Goal: Task Accomplishment & Management: Complete application form

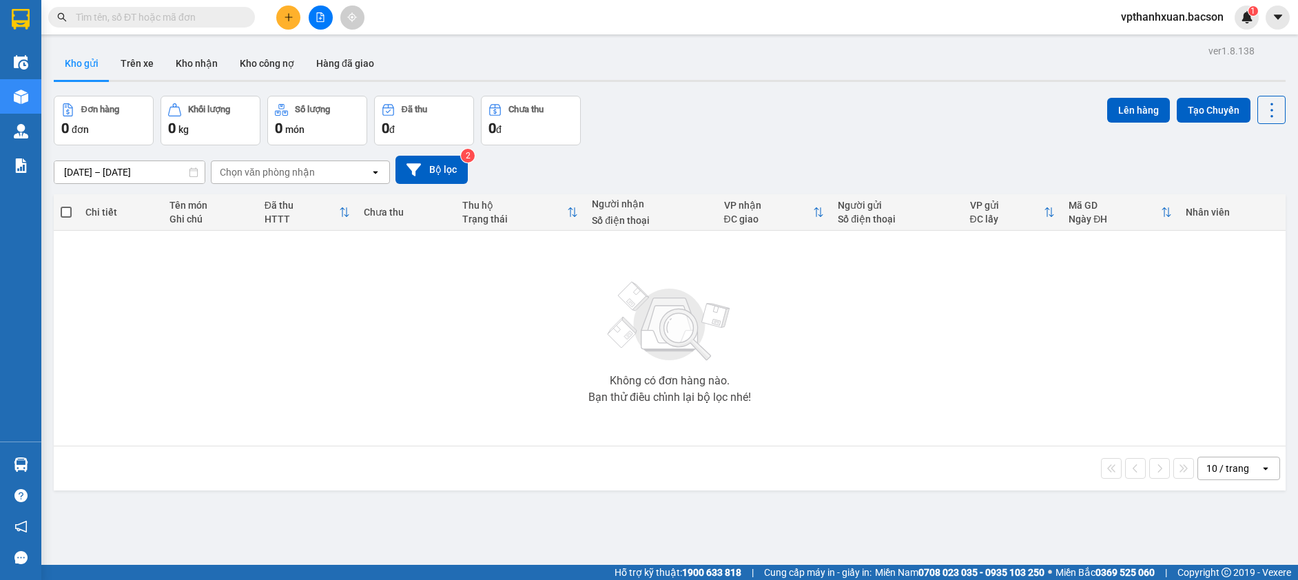
click at [321, 19] on icon "file-add" at bounding box center [321, 17] width 10 height 10
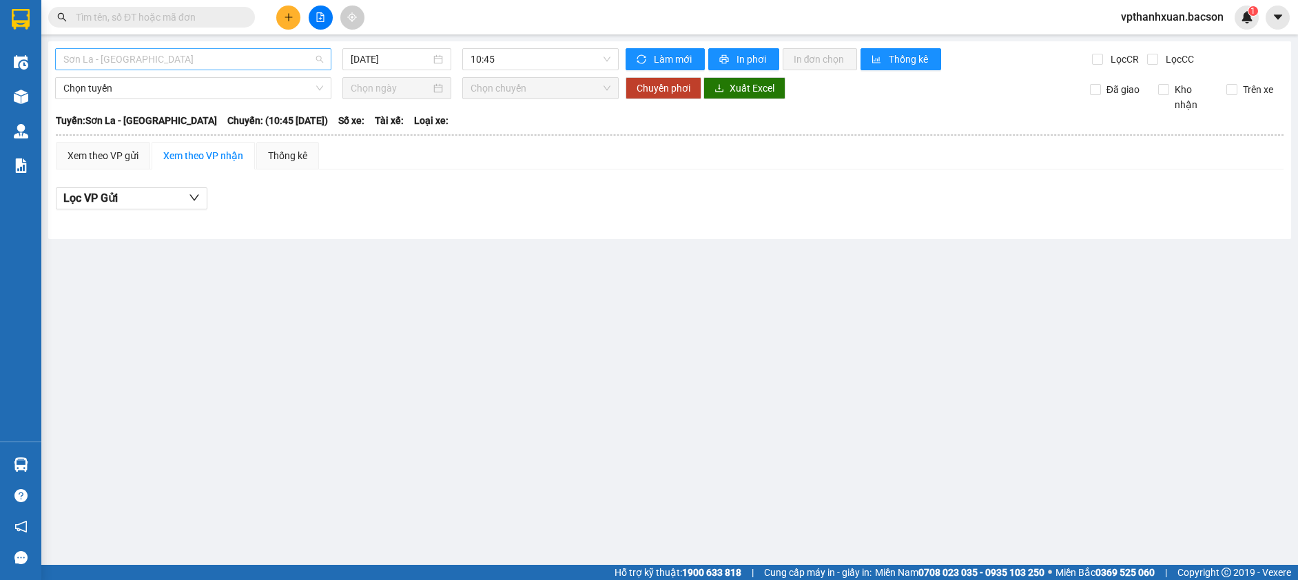
drag, startPoint x: 169, startPoint y: 52, endPoint x: 161, endPoint y: 59, distance: 11.3
click at [169, 54] on span "Sơn La - [GEOGRAPHIC_DATA]" at bounding box center [193, 59] width 260 height 21
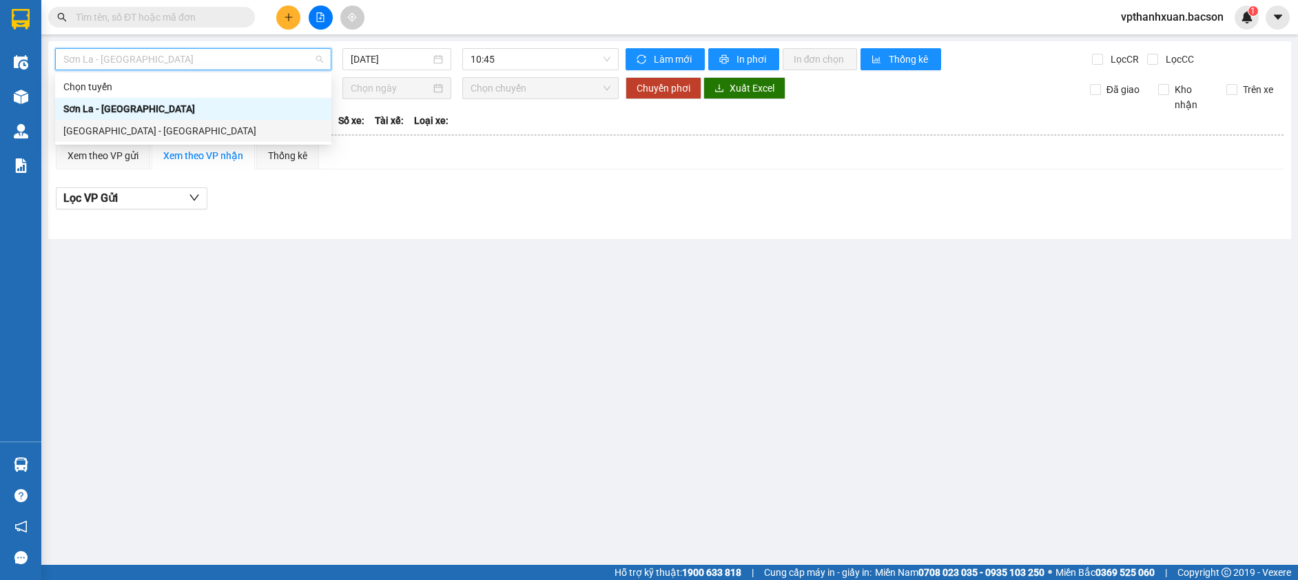
click at [100, 125] on div "[GEOGRAPHIC_DATA] - [GEOGRAPHIC_DATA]" at bounding box center [193, 131] width 276 height 22
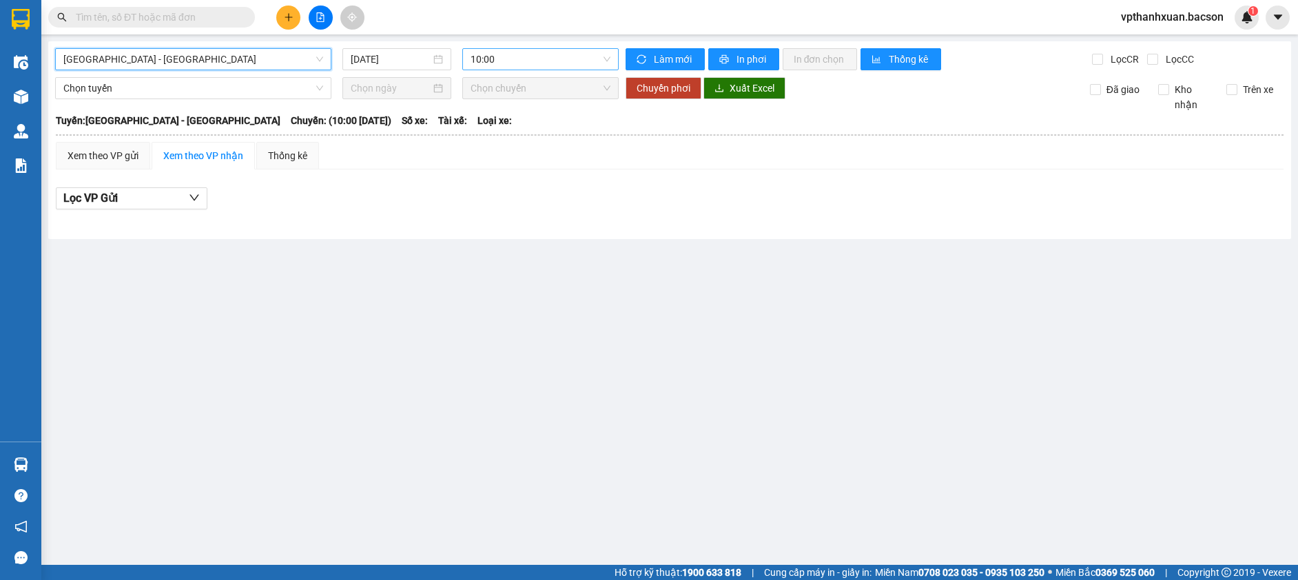
click at [523, 68] on span "10:00" at bounding box center [541, 59] width 140 height 21
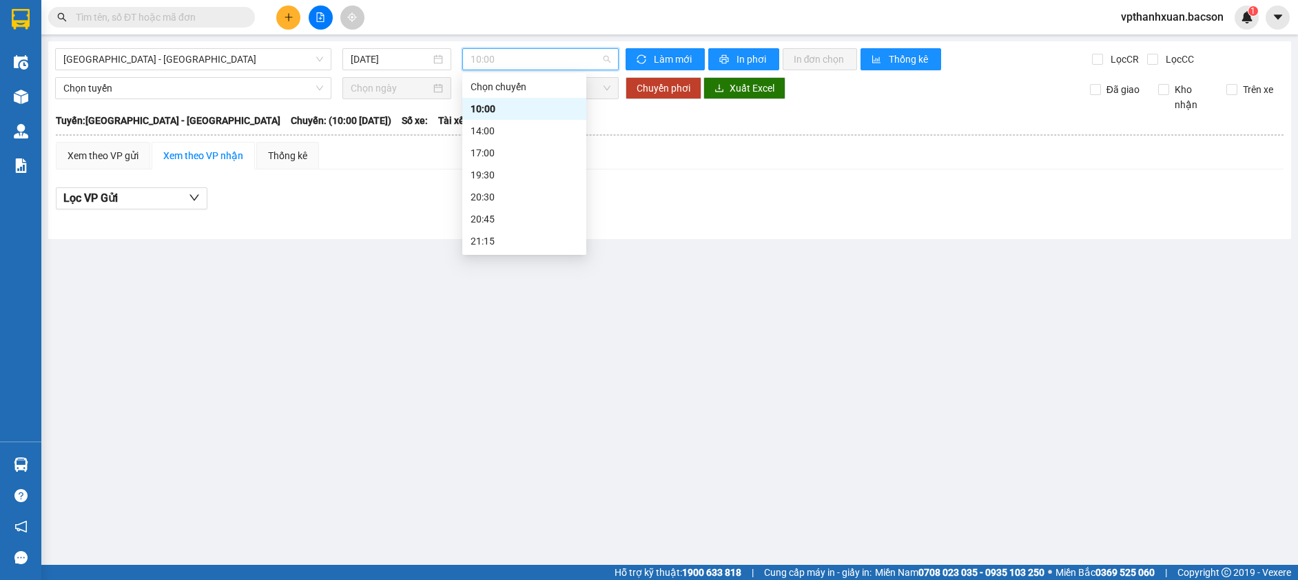
scroll to position [44, 0]
click at [393, 64] on input "[DATE]" at bounding box center [391, 59] width 80 height 15
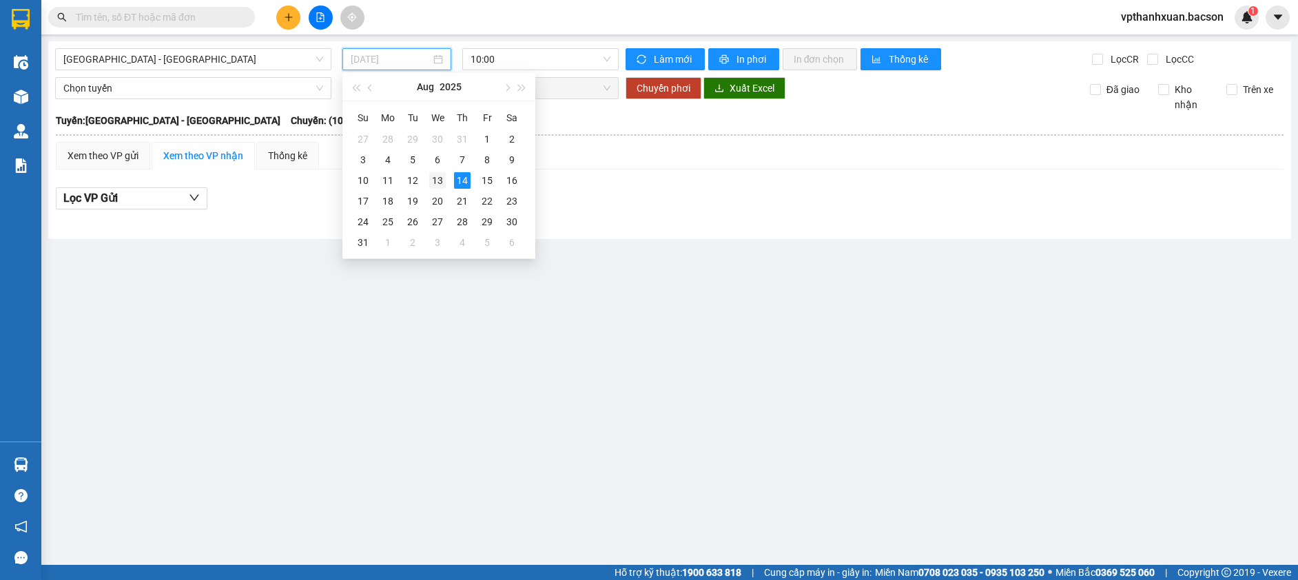
click at [437, 179] on div "13" at bounding box center [437, 180] width 17 height 17
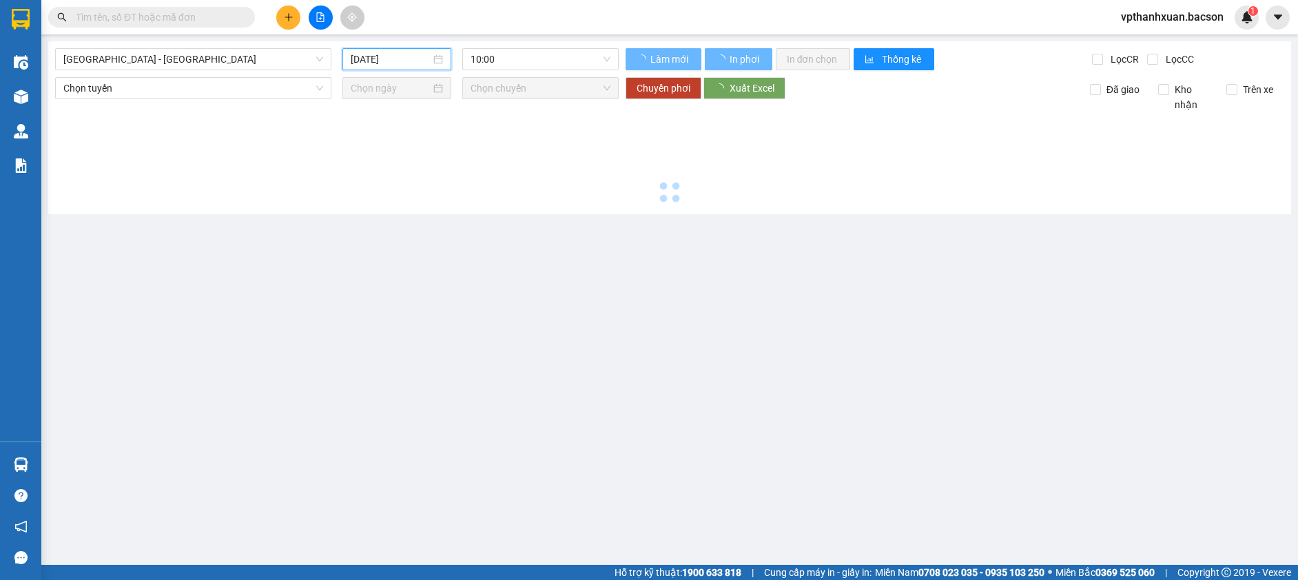
type input "[DATE]"
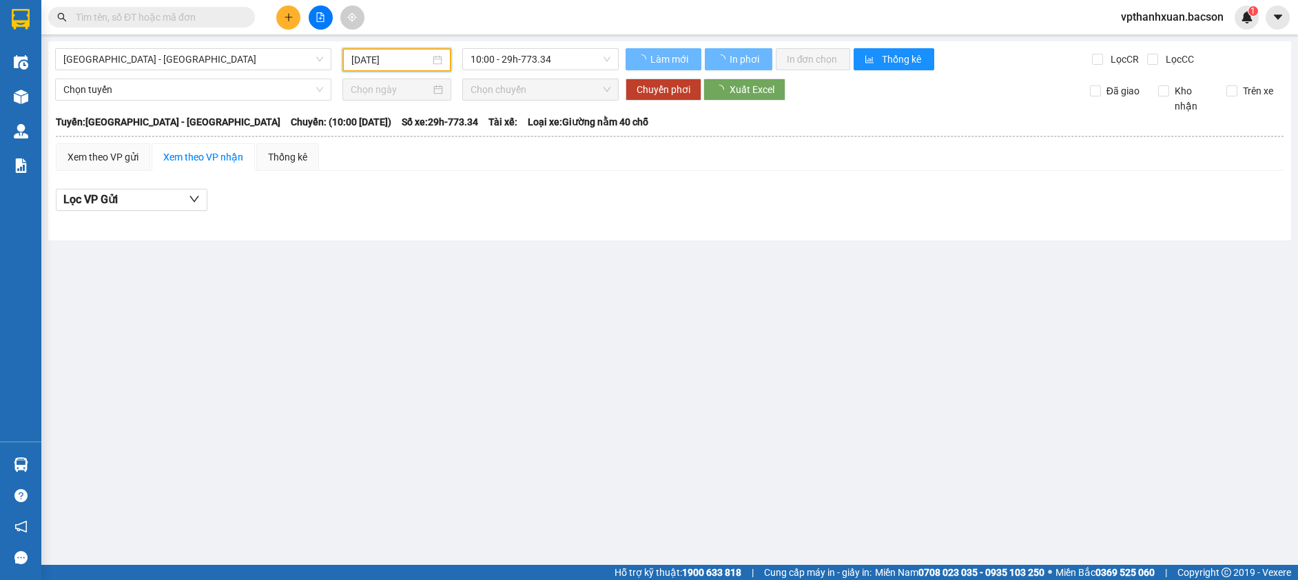
click at [482, 73] on div "[GEOGRAPHIC_DATA] - [GEOGRAPHIC_DATA] [DATE] 10:00 - 29h-773.34 Làm mới In phơi…" at bounding box center [669, 140] width 1243 height 199
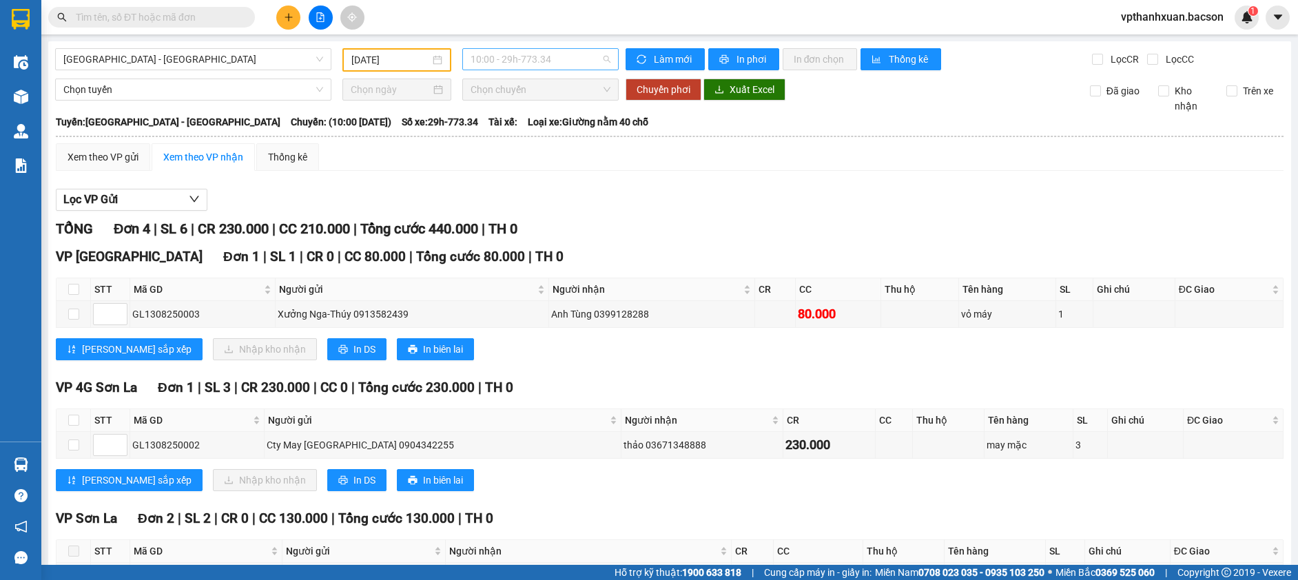
click at [566, 62] on span "10:00 - 29h-773.34" at bounding box center [541, 59] width 140 height 21
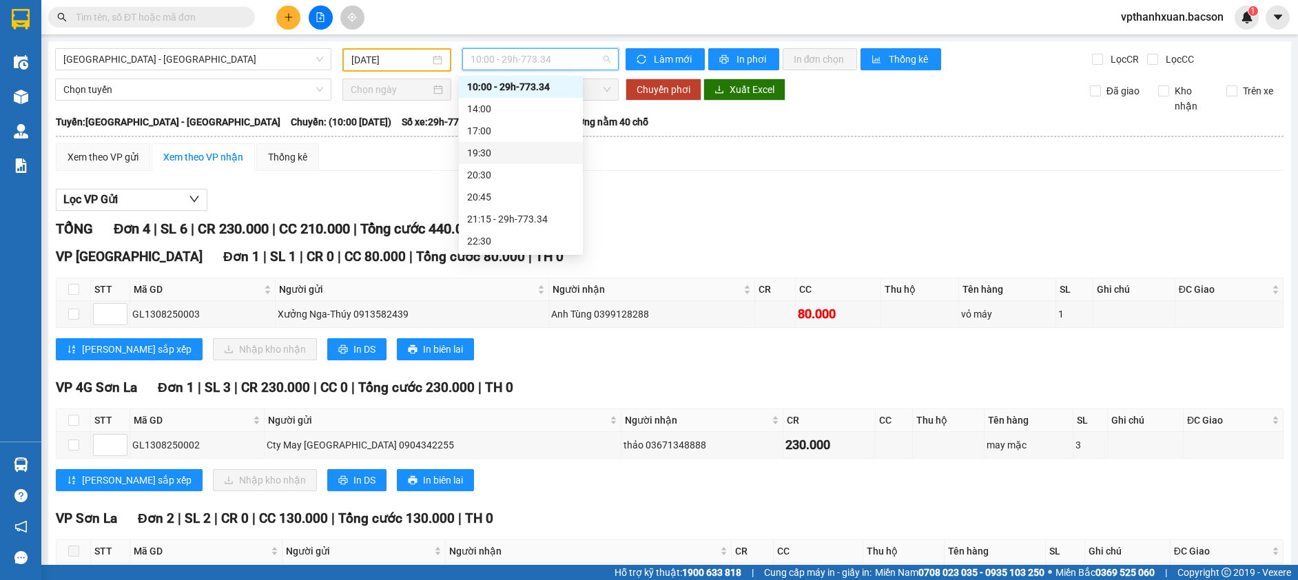
scroll to position [44, 0]
click at [539, 192] on div "21:15 - 29h-773.34" at bounding box center [520, 196] width 107 height 15
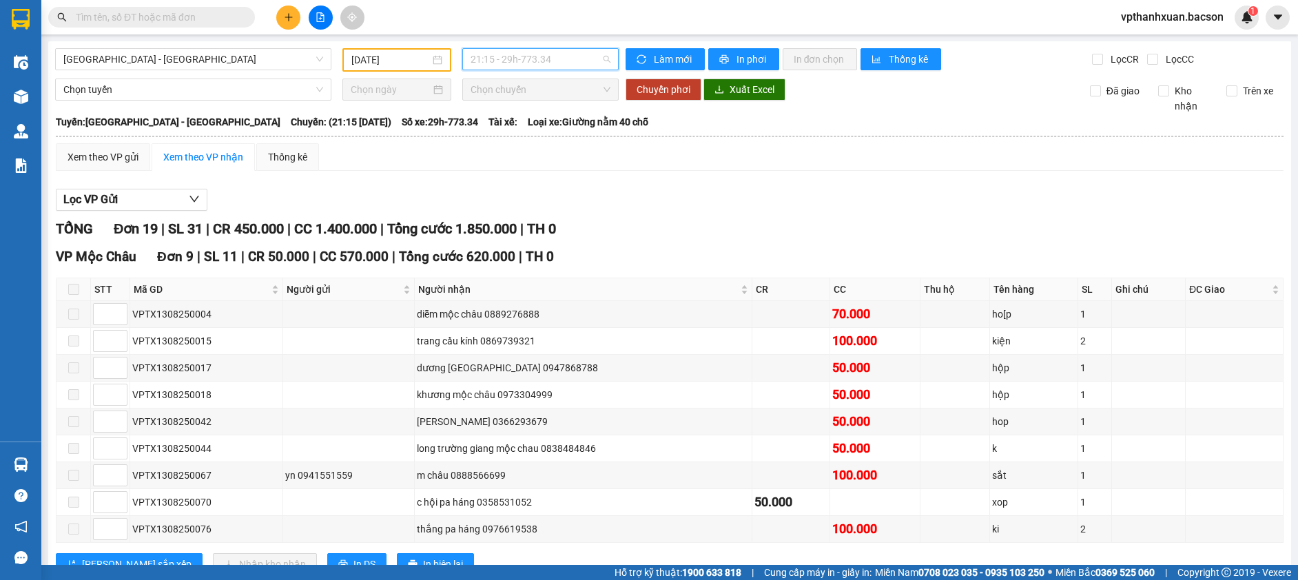
click at [509, 59] on span "21:15 - 29h-773.34" at bounding box center [541, 59] width 140 height 21
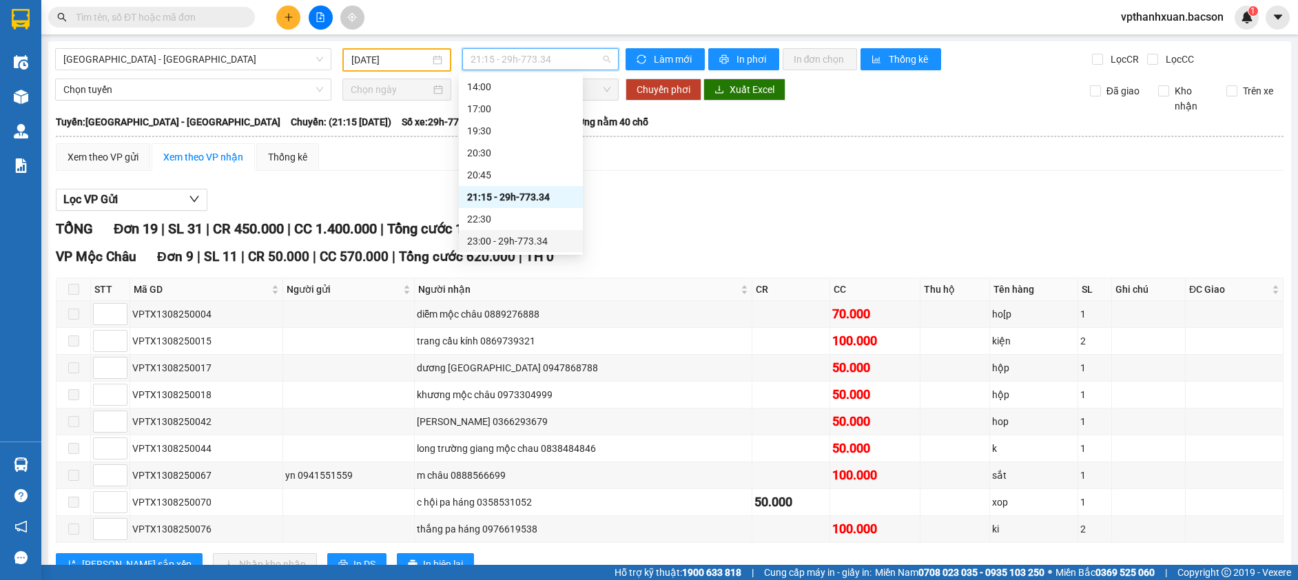
click at [523, 238] on div "23:00 - 29h-773.34" at bounding box center [520, 241] width 107 height 15
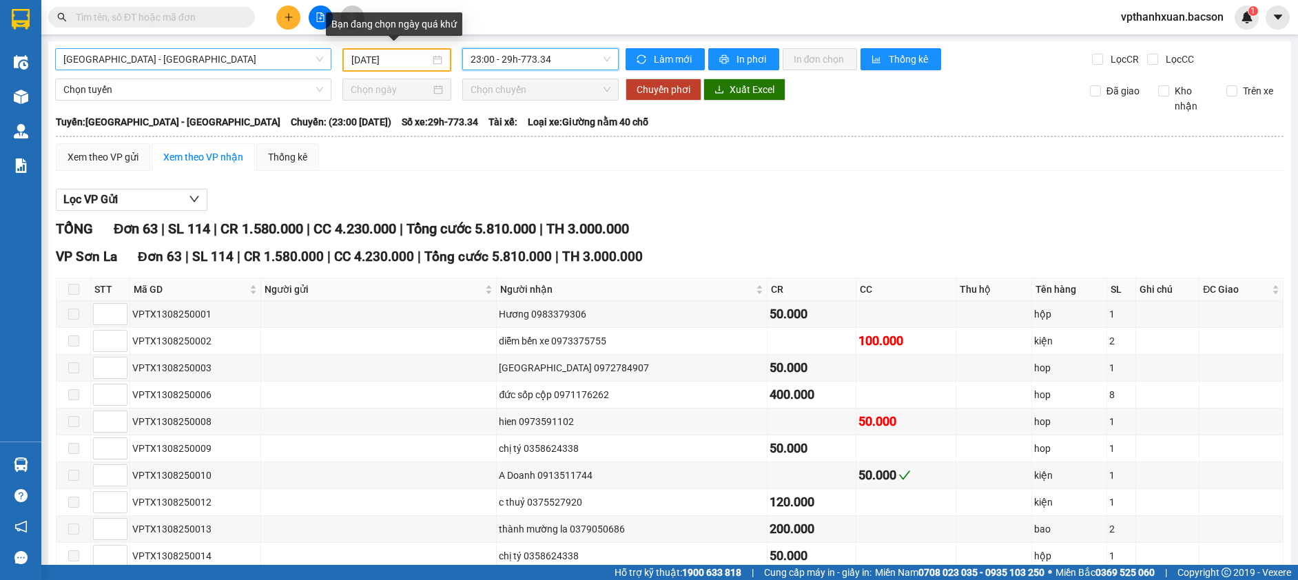
click at [301, 68] on span "Hà Nội - Sơn La" at bounding box center [193, 59] width 260 height 21
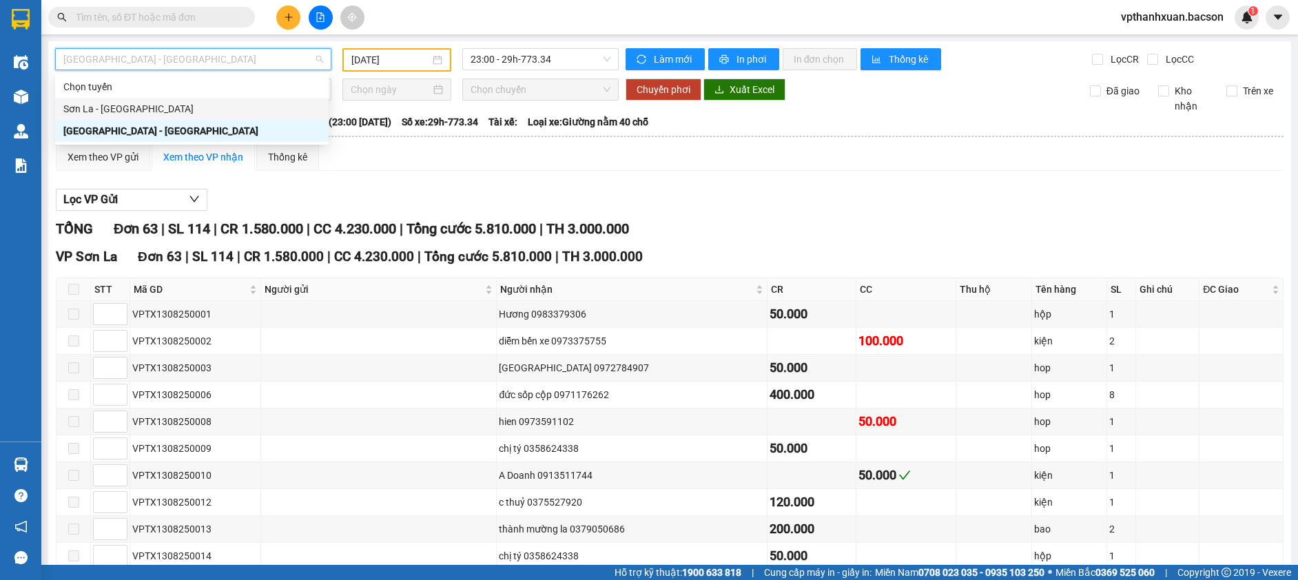
click at [158, 118] on div "Sơn La - Hà Nội" at bounding box center [192, 109] width 274 height 22
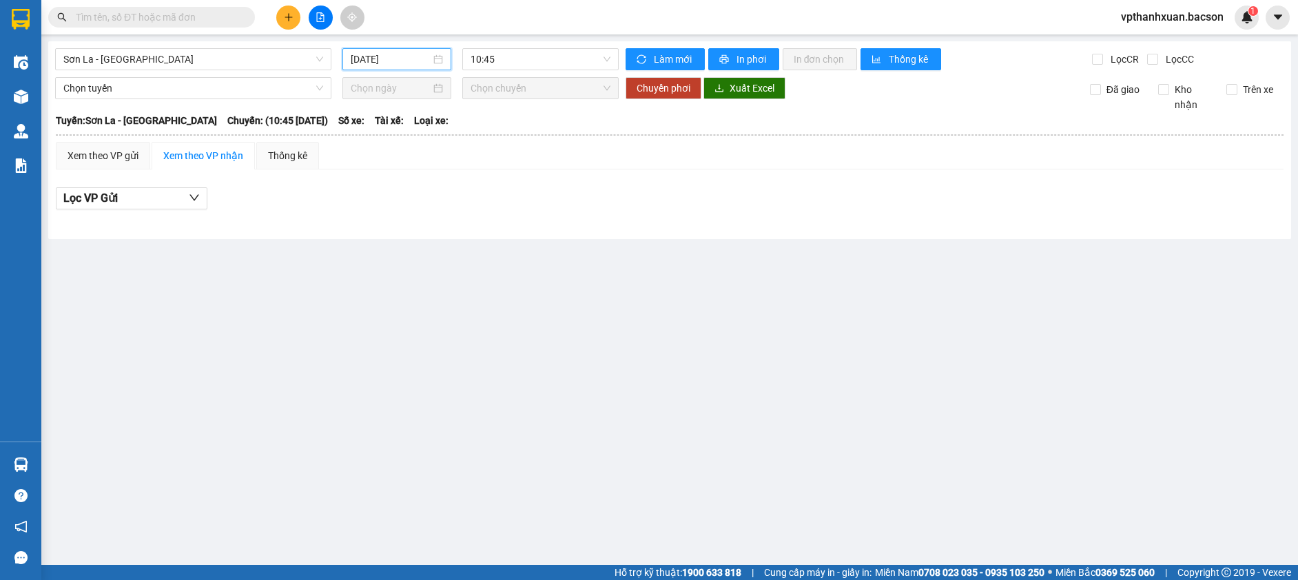
drag, startPoint x: 402, startPoint y: 62, endPoint x: 398, endPoint y: 99, distance: 36.8
click at [402, 62] on input "14/08/2025" at bounding box center [391, 59] width 80 height 15
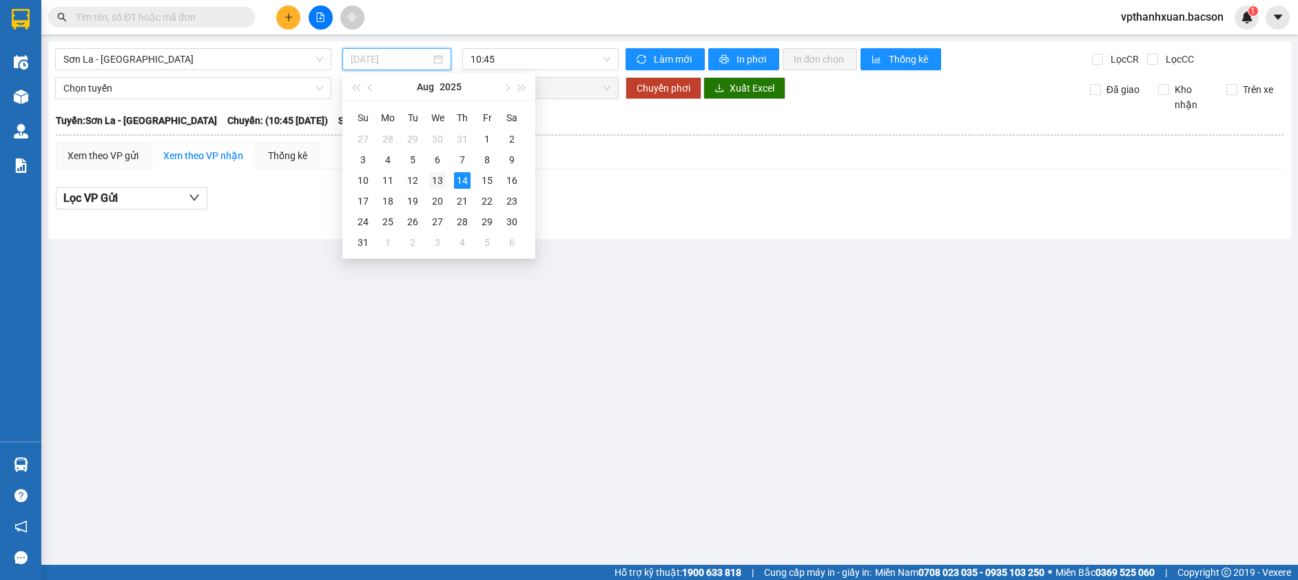
click at [433, 178] on div "13" at bounding box center [437, 180] width 17 height 17
type input "13/08/2025"
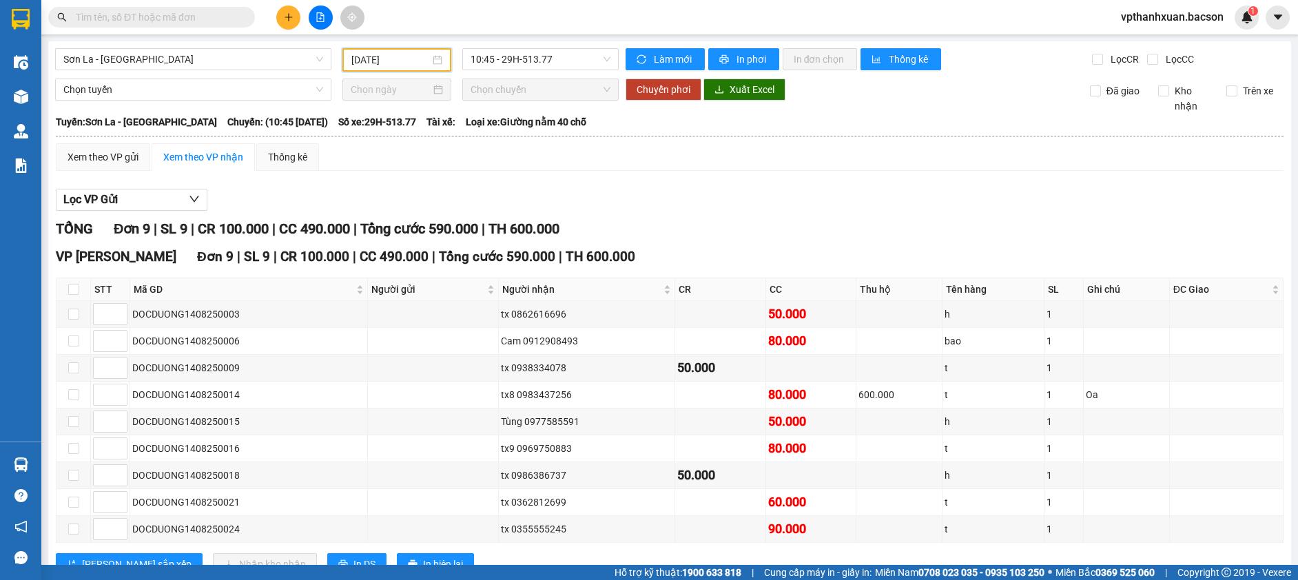
click at [722, 249] on div "VP Thanh Xuân Đơn 9 | SL 9 | CR 100.000 | CC 490.000 | Tổng cước 590.000 | TH 6…" at bounding box center [670, 257] width 1228 height 21
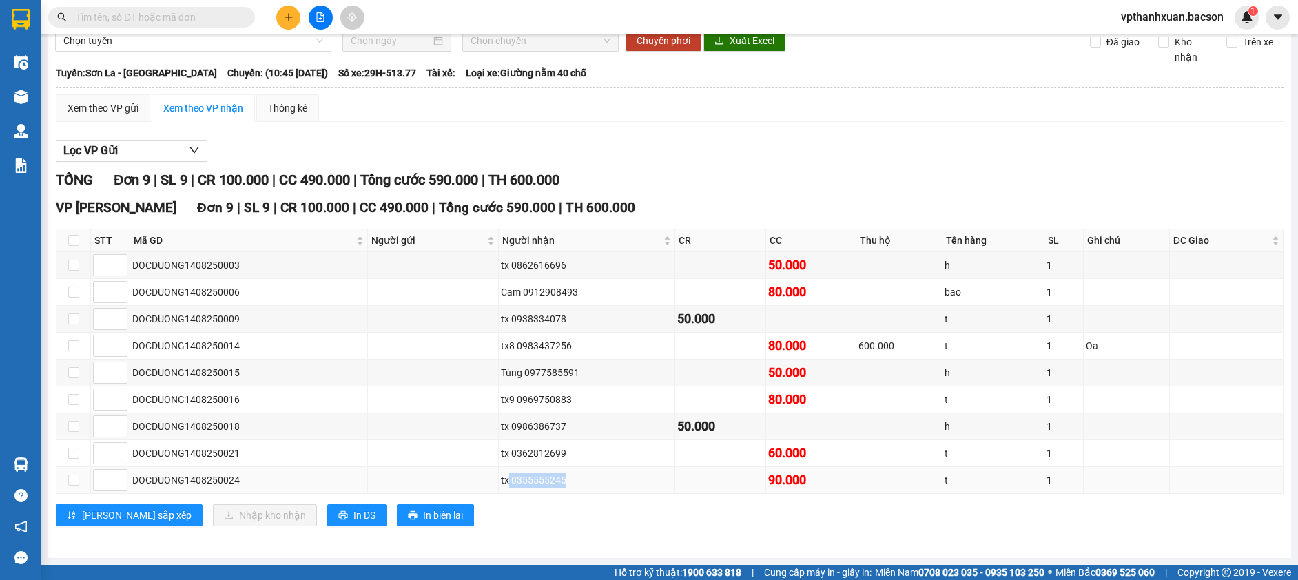
drag, startPoint x: 509, startPoint y: 482, endPoint x: 560, endPoint y: 484, distance: 51.0
click at [564, 486] on div "tx 0355555245" at bounding box center [587, 480] width 172 height 15
copy div "0355555245"
click at [167, 18] on input "text" at bounding box center [157, 17] width 163 height 15
paste input "0355555245"
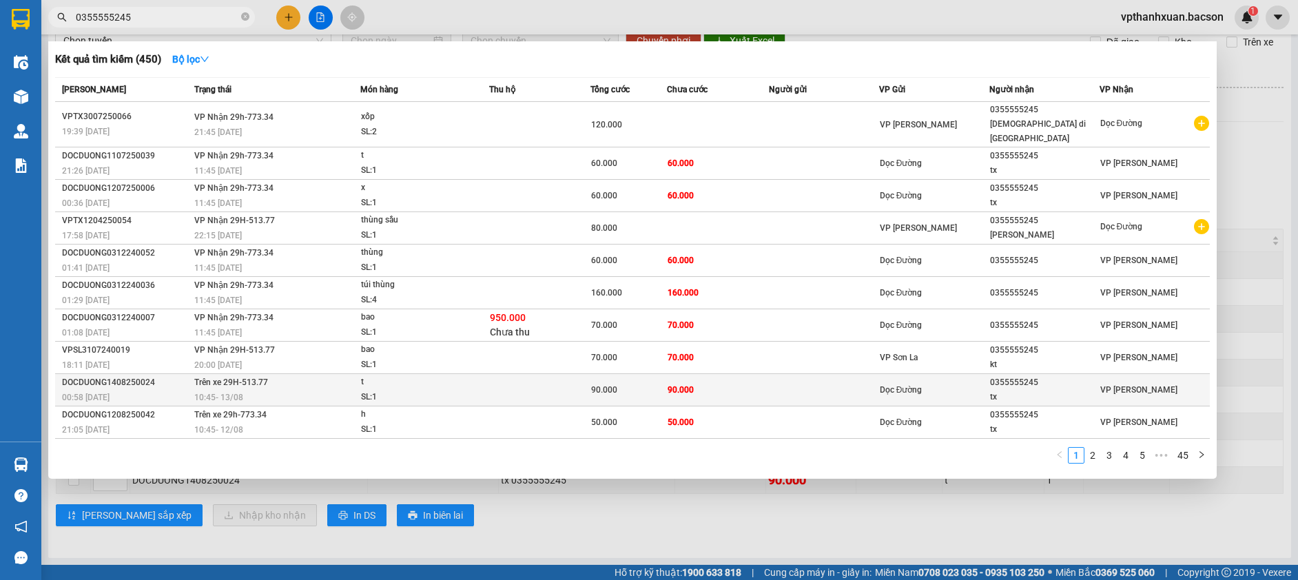
type input "0355555245"
click at [782, 377] on td at bounding box center [824, 390] width 110 height 32
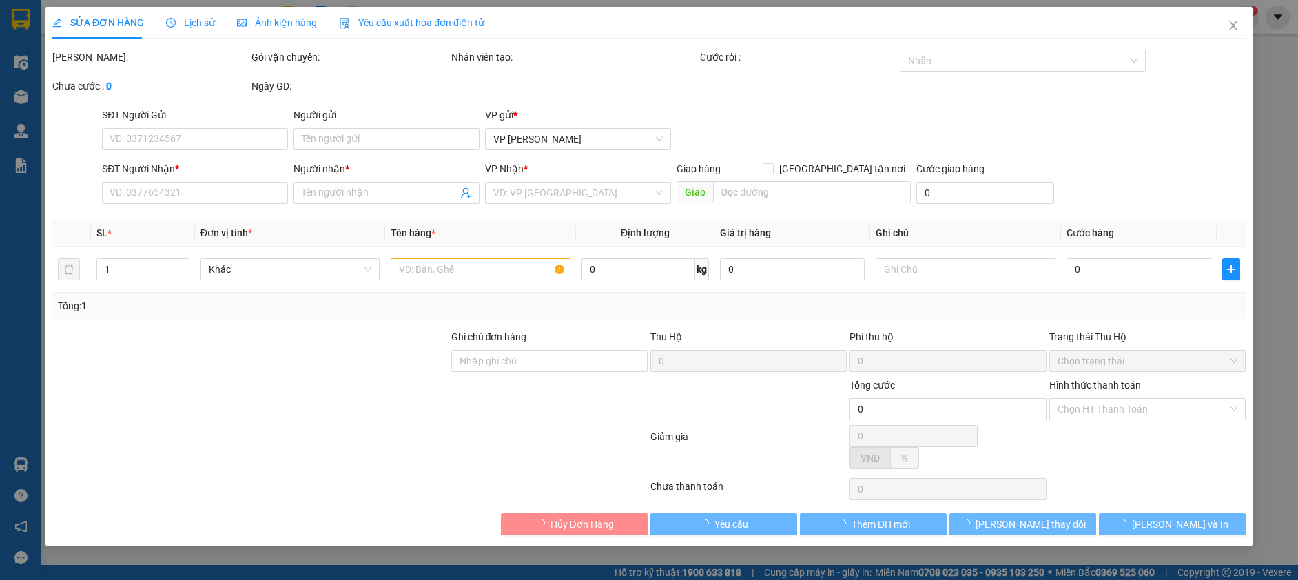
type input "0355555245"
type input "tx"
type input "90.000"
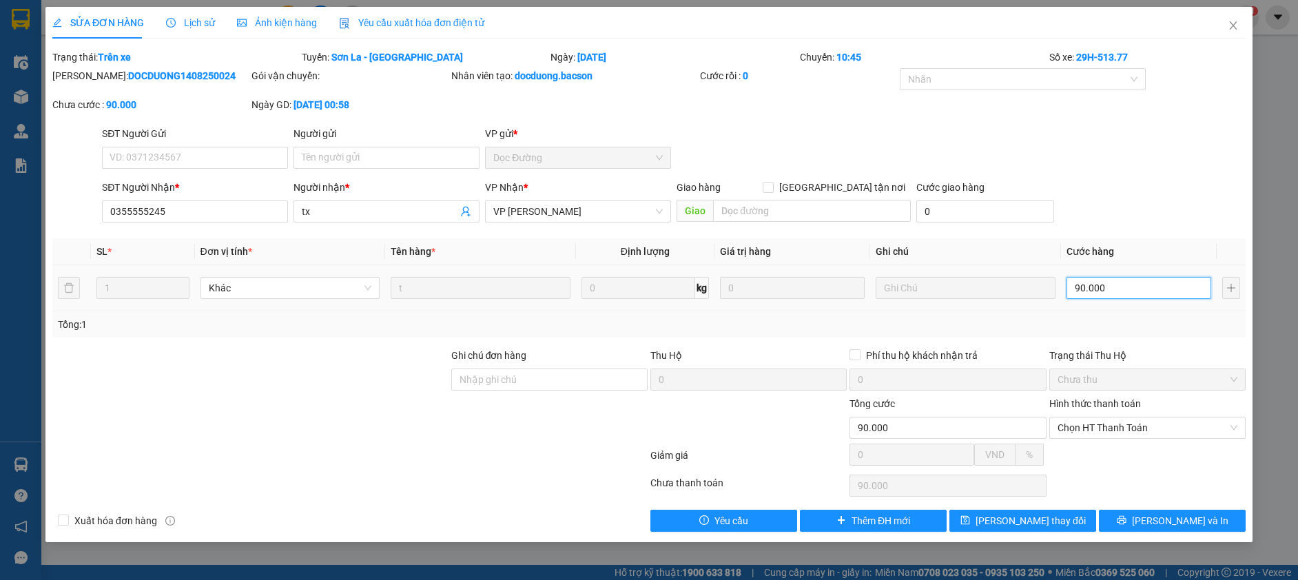
click at [1111, 283] on input "90.000" at bounding box center [1139, 288] width 145 height 22
type input "7"
type input "70"
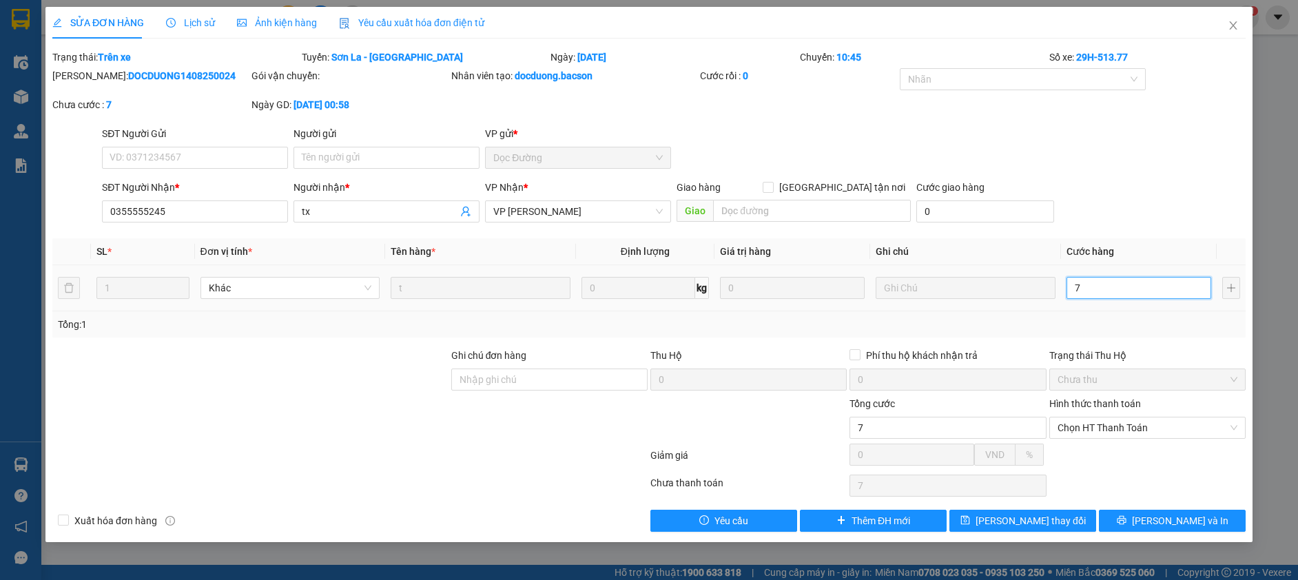
type input "70"
type input "70.000"
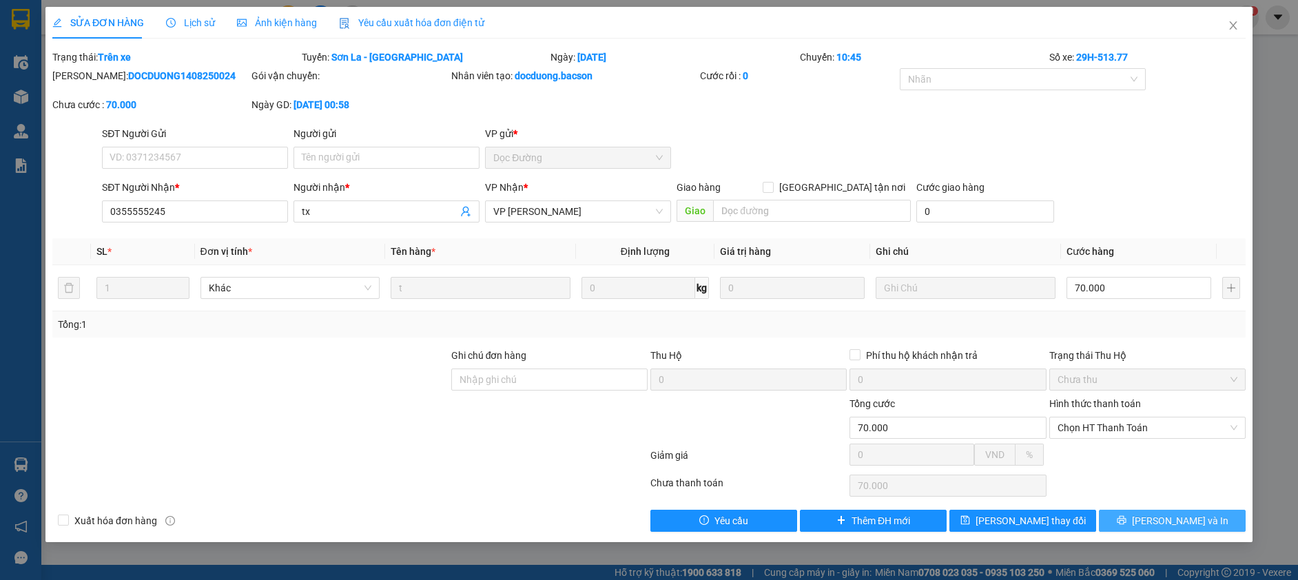
click at [1144, 516] on button "Lưu và In" at bounding box center [1172, 521] width 147 height 22
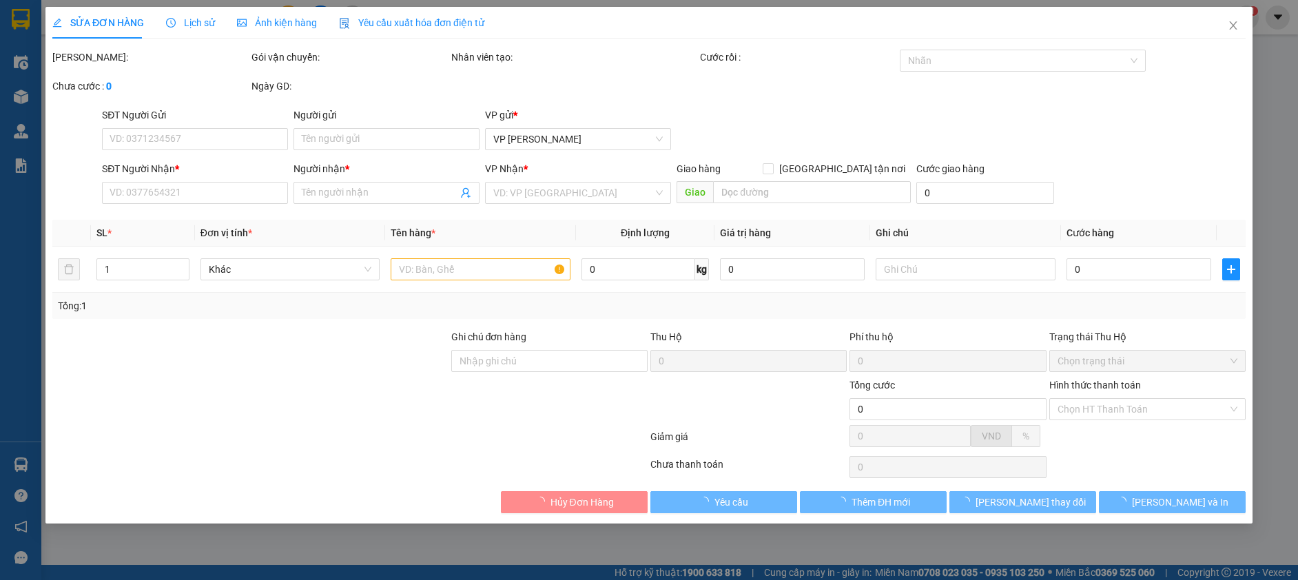
type input "0355555245"
type input "tx"
type input "70.000"
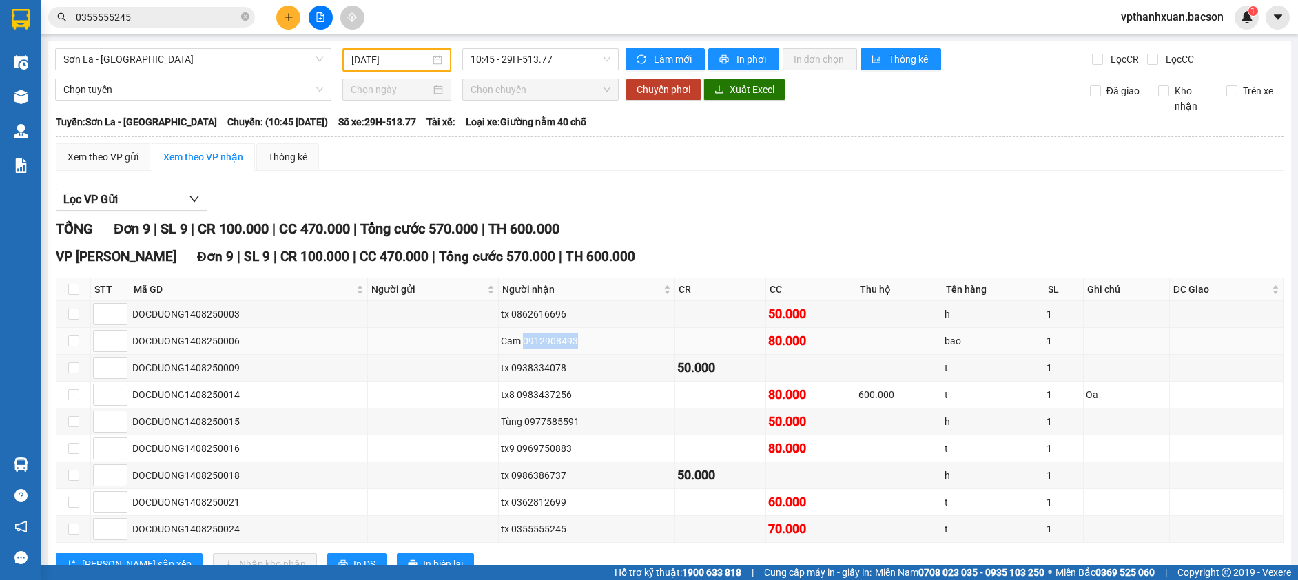
drag, startPoint x: 523, startPoint y: 342, endPoint x: 564, endPoint y: 345, distance: 40.8
click at [574, 345] on div "Cam 0912908493" at bounding box center [587, 340] width 172 height 15
copy div "0912908493"
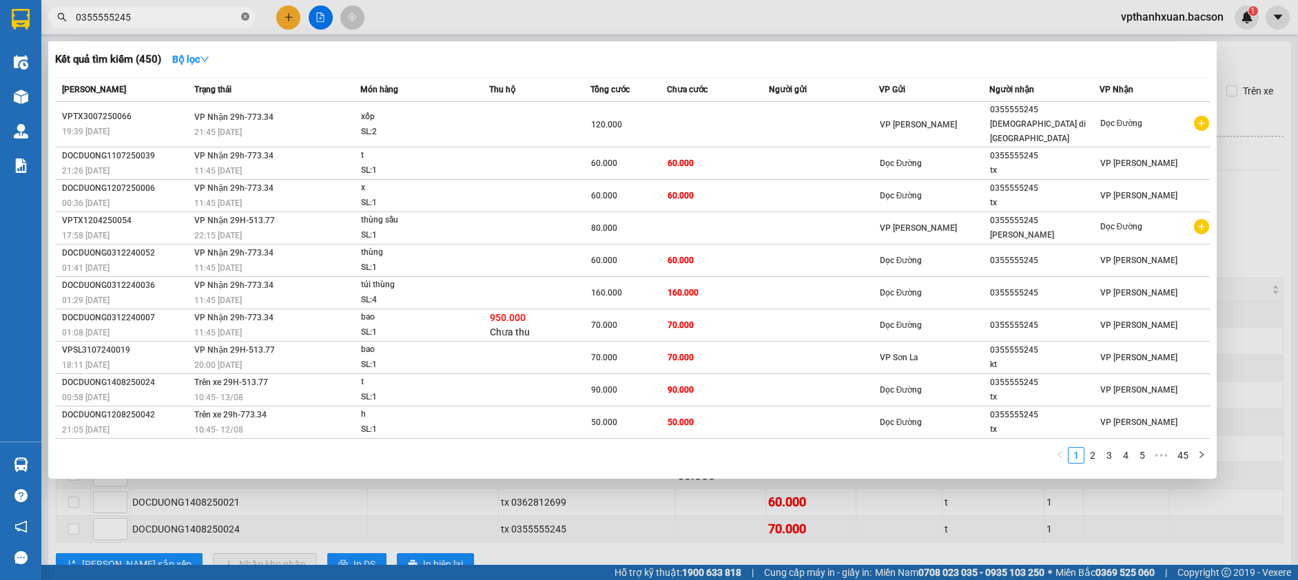
click at [244, 19] on icon "close-circle" at bounding box center [245, 16] width 8 height 8
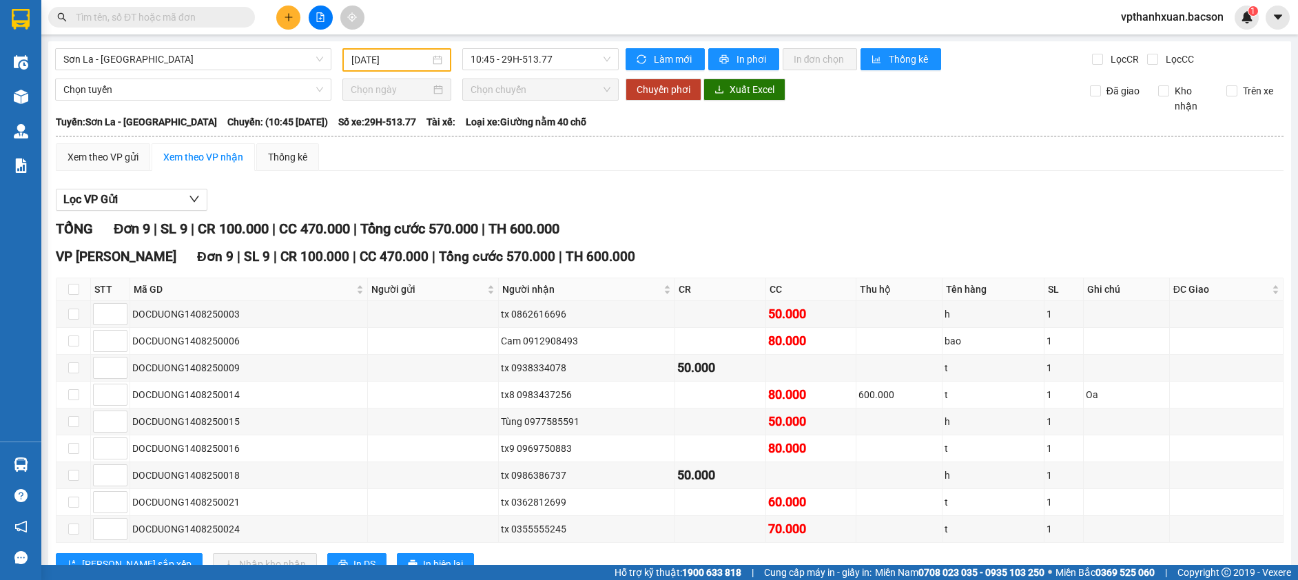
click at [196, 19] on input "text" at bounding box center [157, 17] width 163 height 15
paste input "0912908493"
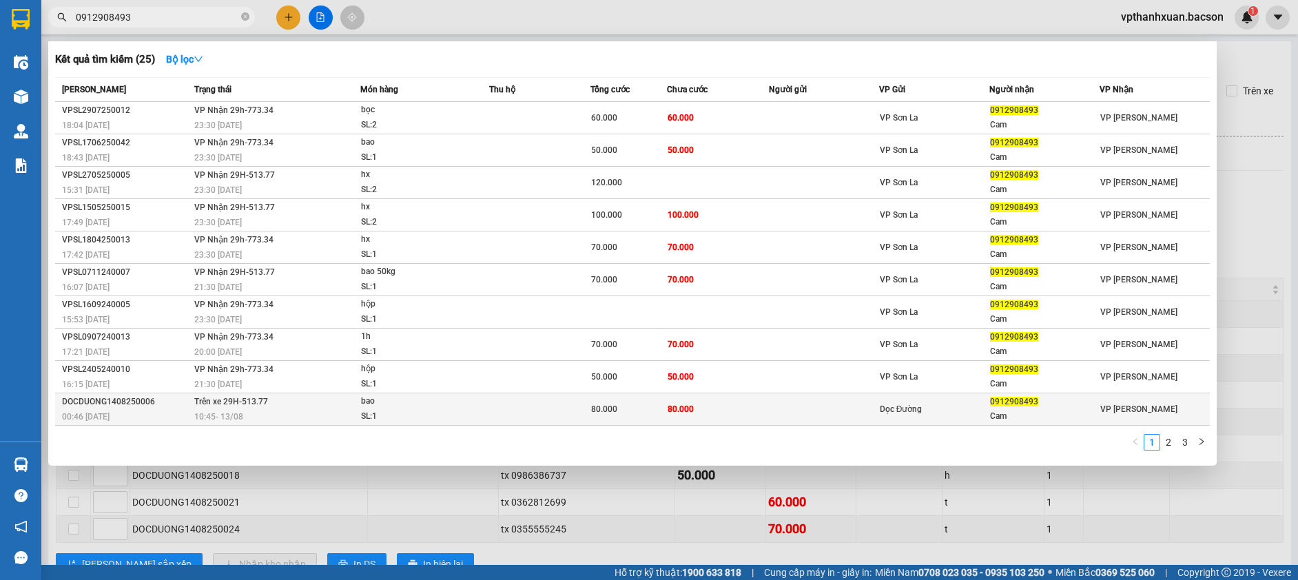
type input "0912908493"
click at [775, 404] on td at bounding box center [824, 409] width 110 height 32
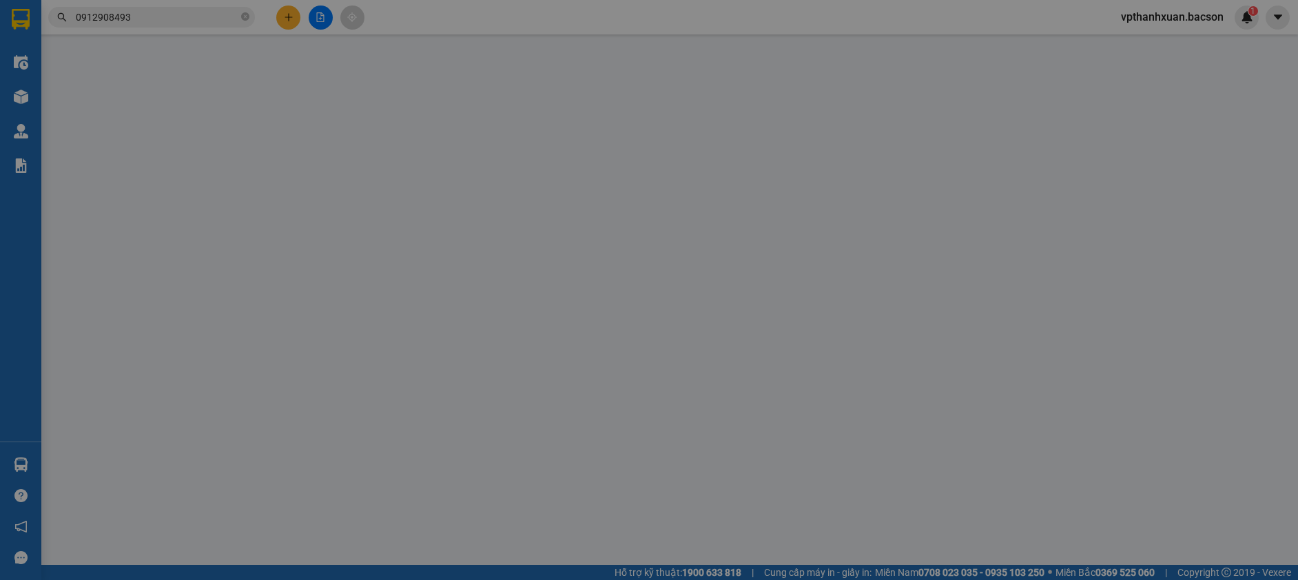
type input "0912908493"
type input "Cam"
type input "80.000"
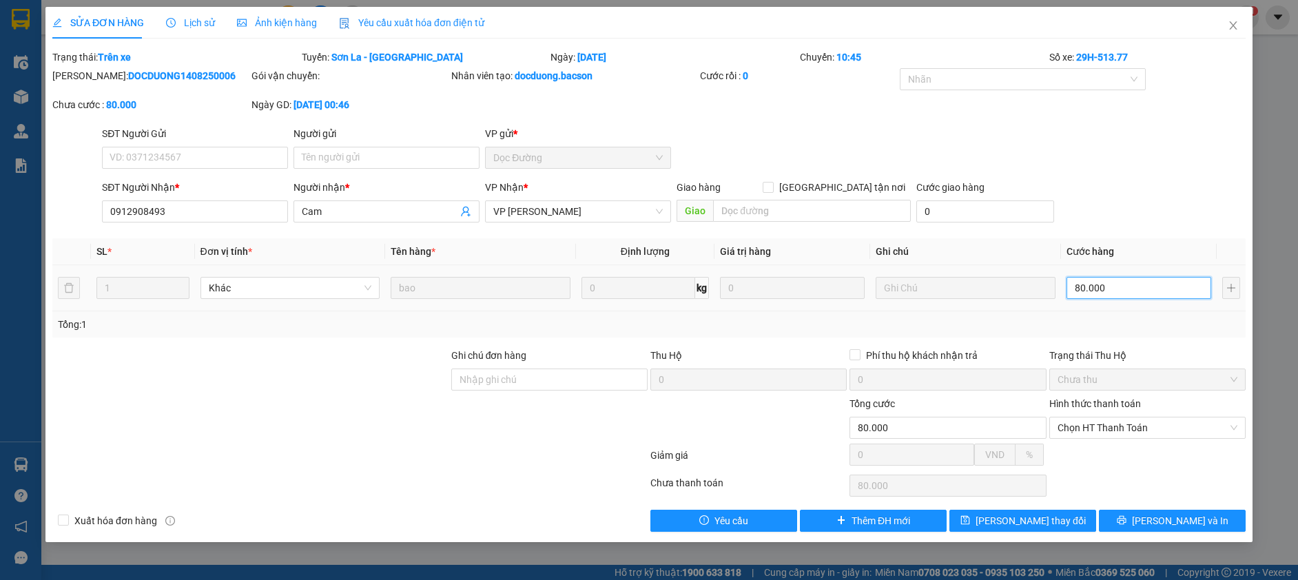
click at [1155, 292] on input "80.000" at bounding box center [1139, 288] width 145 height 22
type input "7"
type input "70"
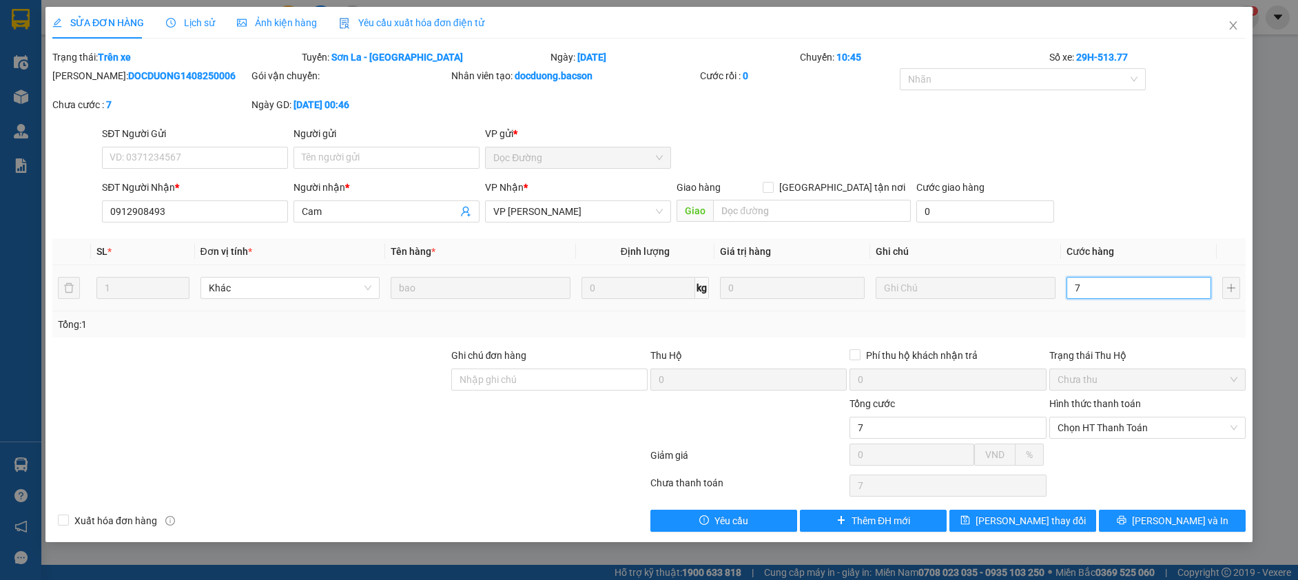
type input "70"
type input "70.000"
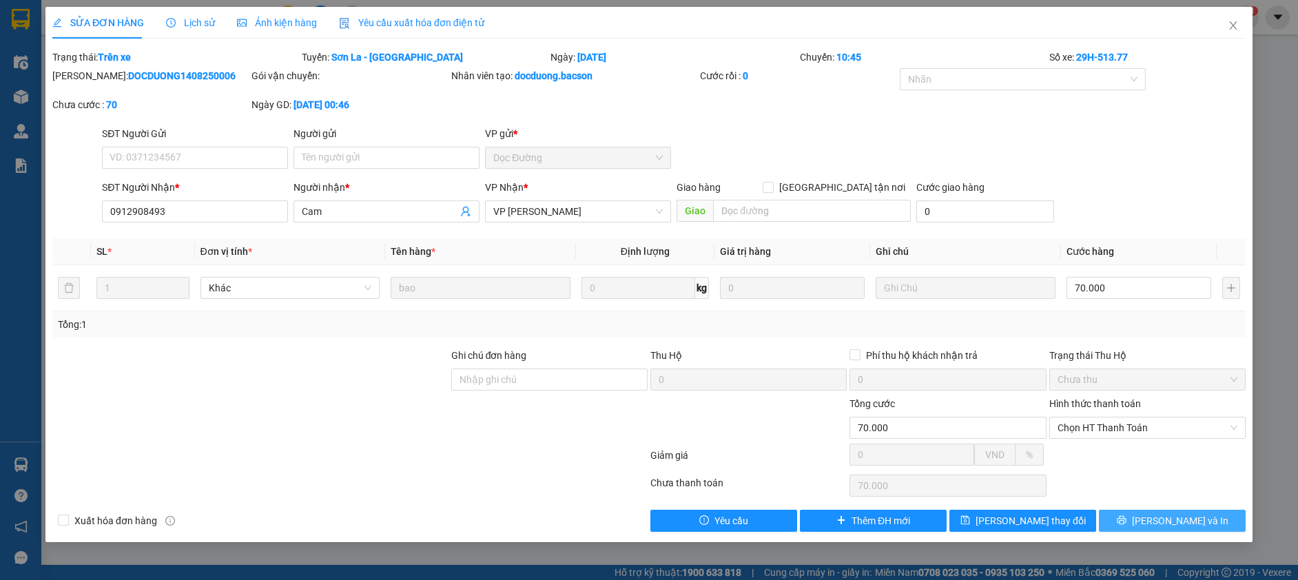
click at [1178, 524] on span "Lưu và In" at bounding box center [1180, 520] width 96 height 15
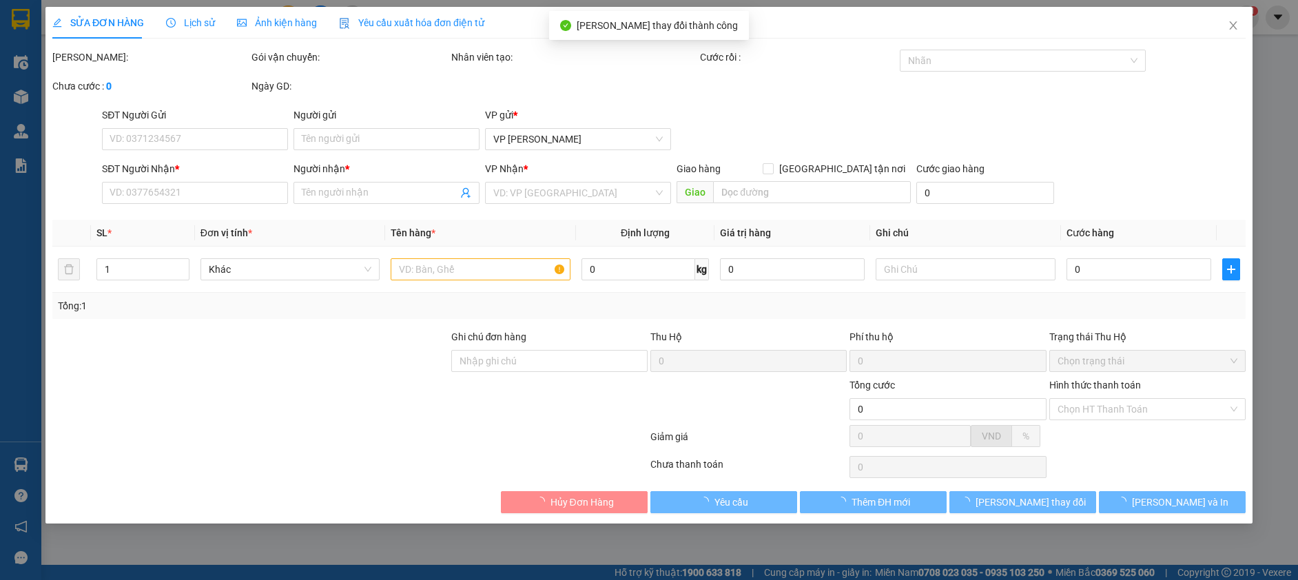
type input "0912908493"
type input "Cam"
type input "70.000"
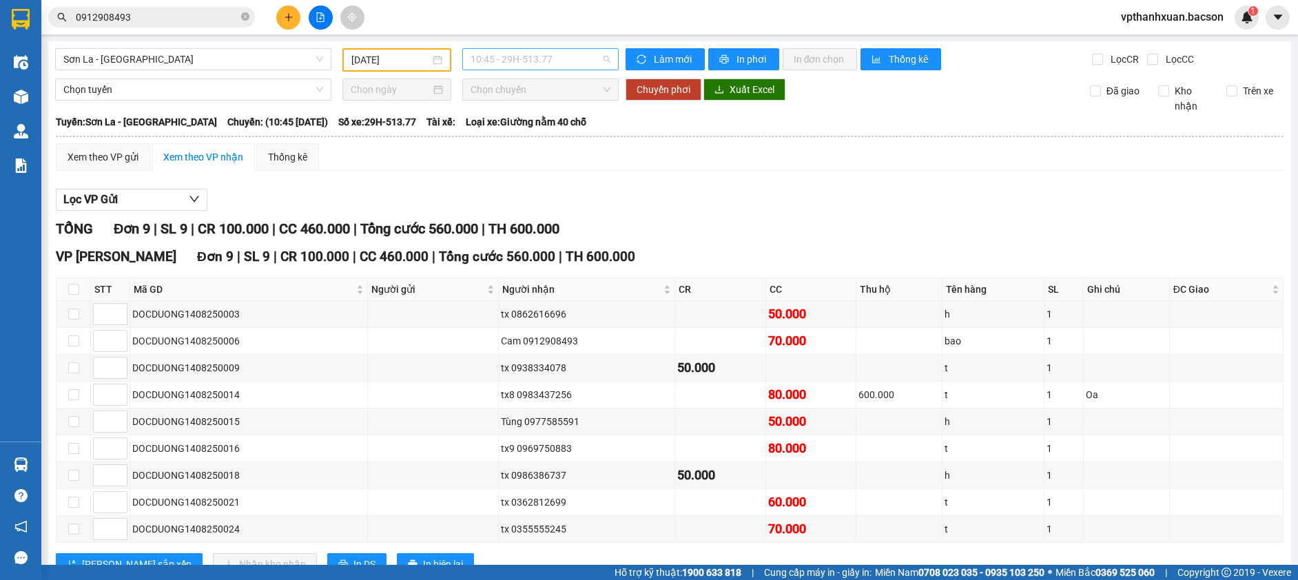
click at [542, 51] on span "10:45 - 29H-513.77" at bounding box center [541, 59] width 140 height 21
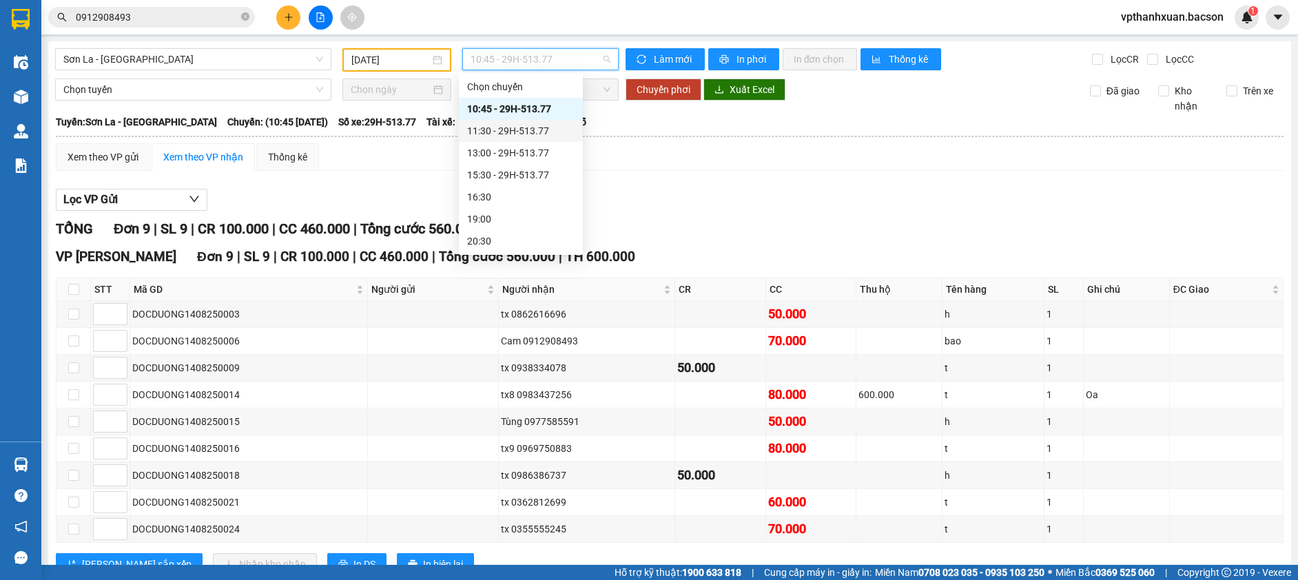
click at [544, 126] on div "11:30 - 29H-513.77" at bounding box center [520, 130] width 107 height 15
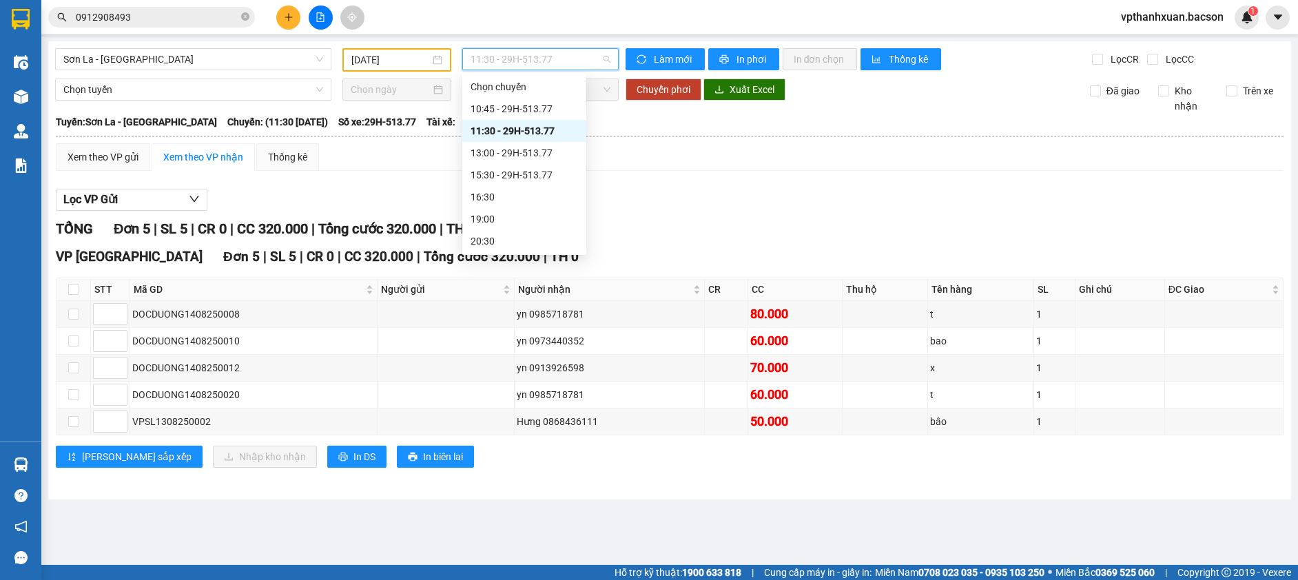
drag, startPoint x: 523, startPoint y: 56, endPoint x: 531, endPoint y: 81, distance: 26.8
click at [524, 57] on span "11:30 - 29H-513.77" at bounding box center [541, 59] width 140 height 21
click at [530, 114] on div "15:30 - 29H-513.77" at bounding box center [524, 108] width 107 height 15
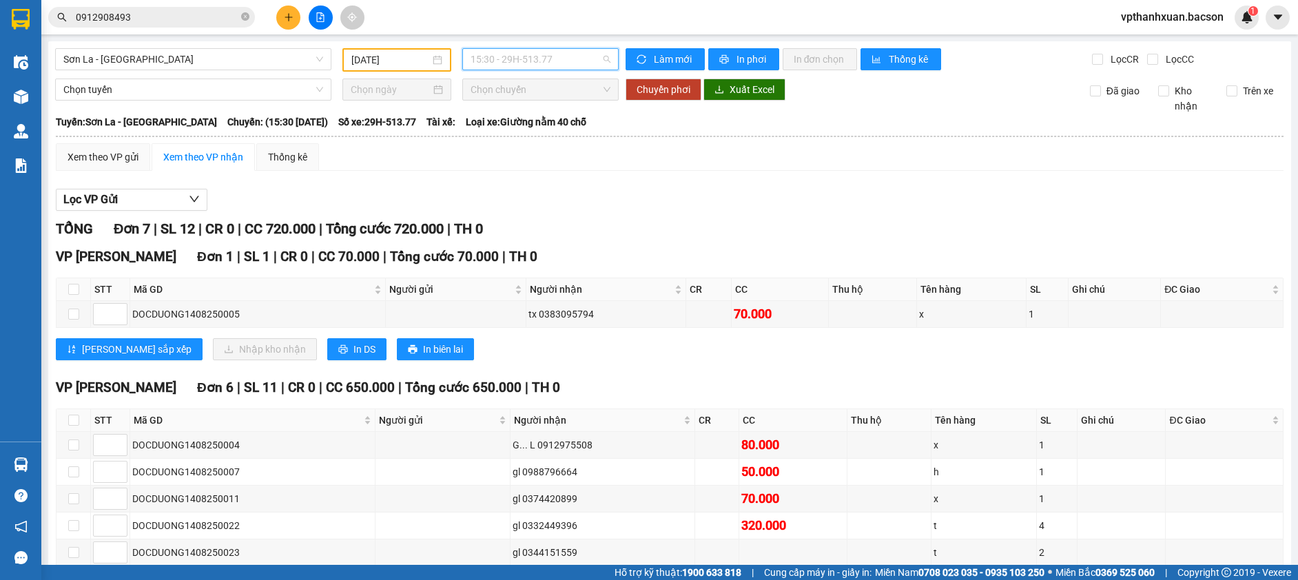
click at [517, 56] on span "15:30 - 29H-513.77" at bounding box center [541, 59] width 140 height 21
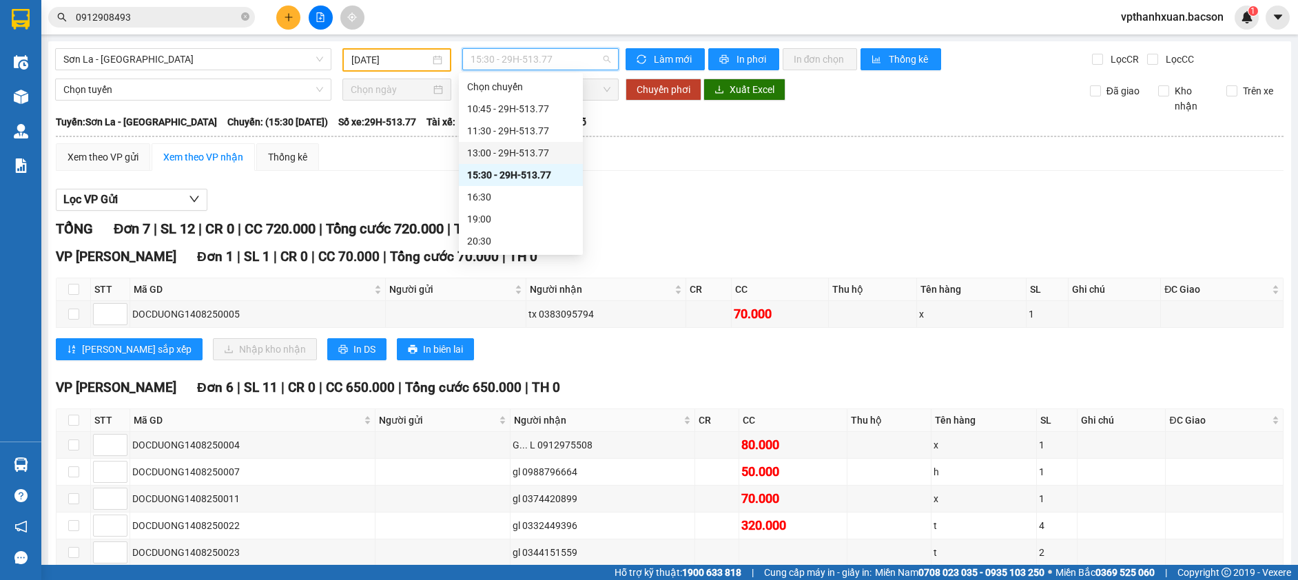
click at [543, 155] on div "13:00 - 29H-513.77" at bounding box center [520, 152] width 107 height 15
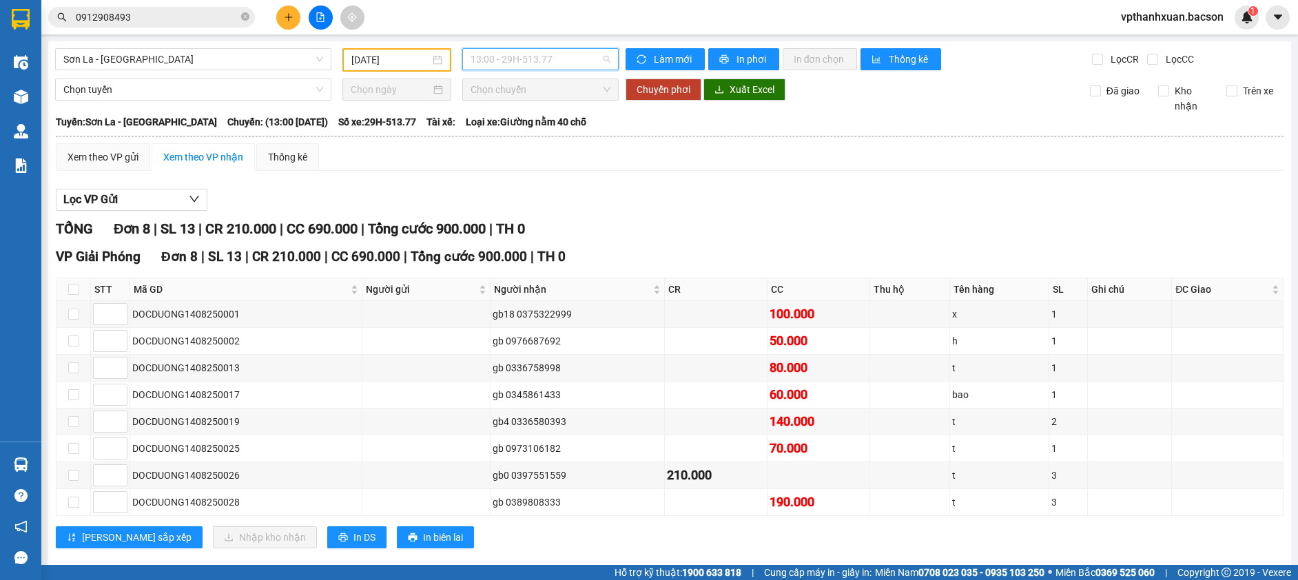
click at [518, 68] on span "13:00 - 29H-513.77" at bounding box center [541, 59] width 140 height 21
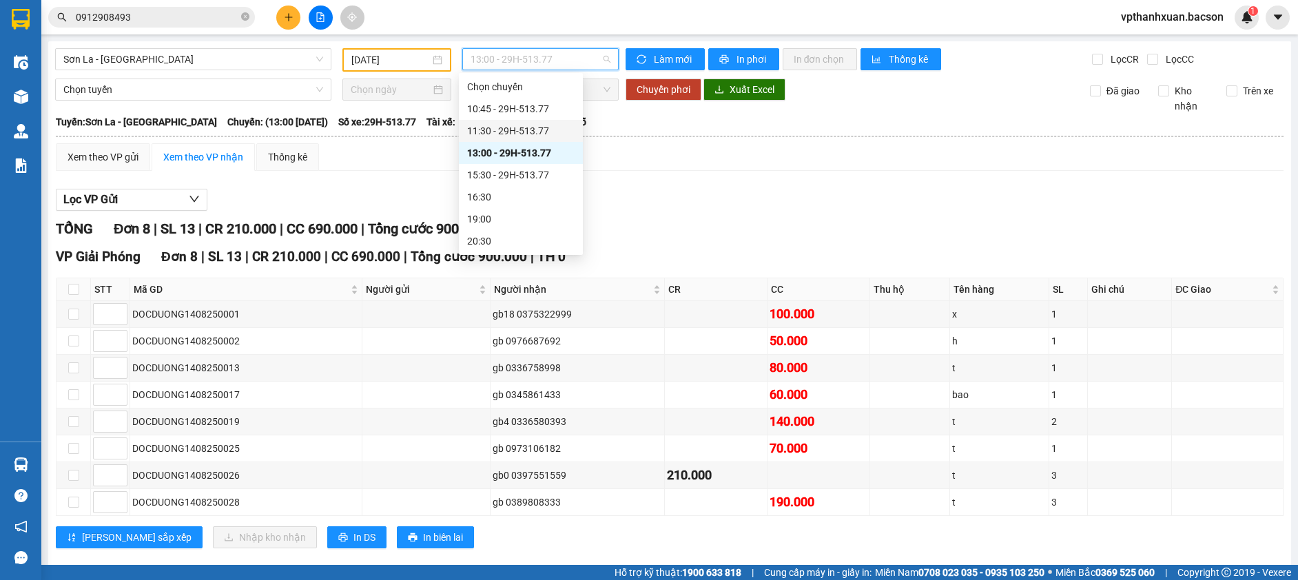
click at [526, 125] on div "11:30 - 29H-513.77" at bounding box center [520, 130] width 107 height 15
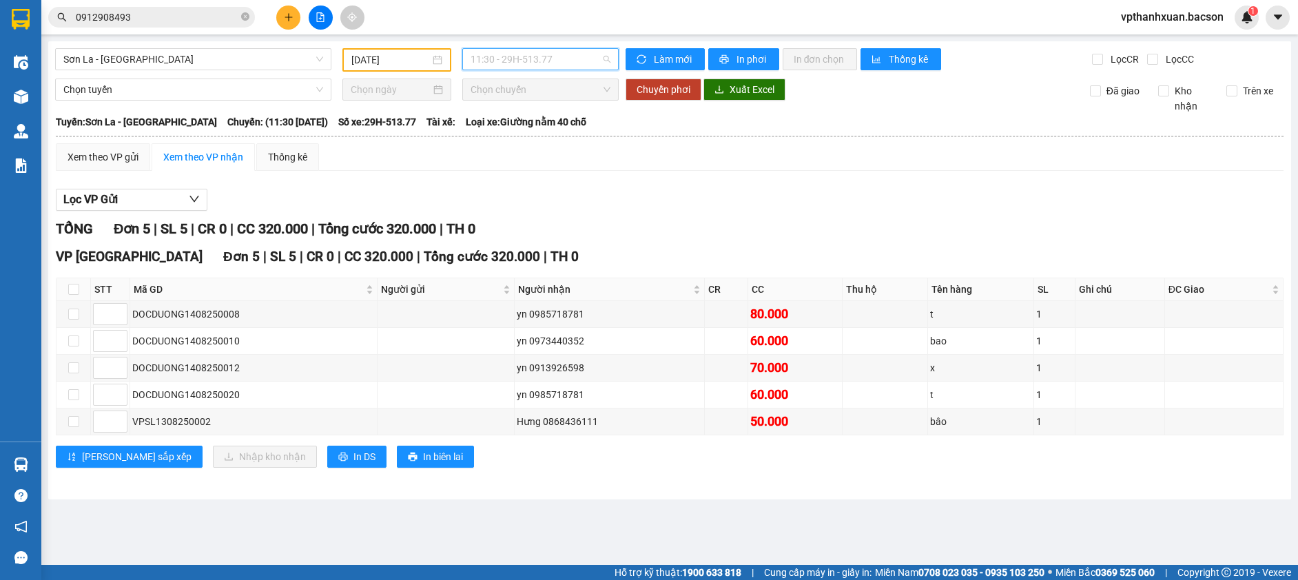
click at [546, 68] on span "11:30 - 29H-513.77" at bounding box center [541, 59] width 140 height 21
click at [838, 223] on div "TỔNG Đơn 5 | SL 5 | CR 0 | CC 320.000 | Tổng cước 320.000 | TH 0" at bounding box center [670, 228] width 1228 height 21
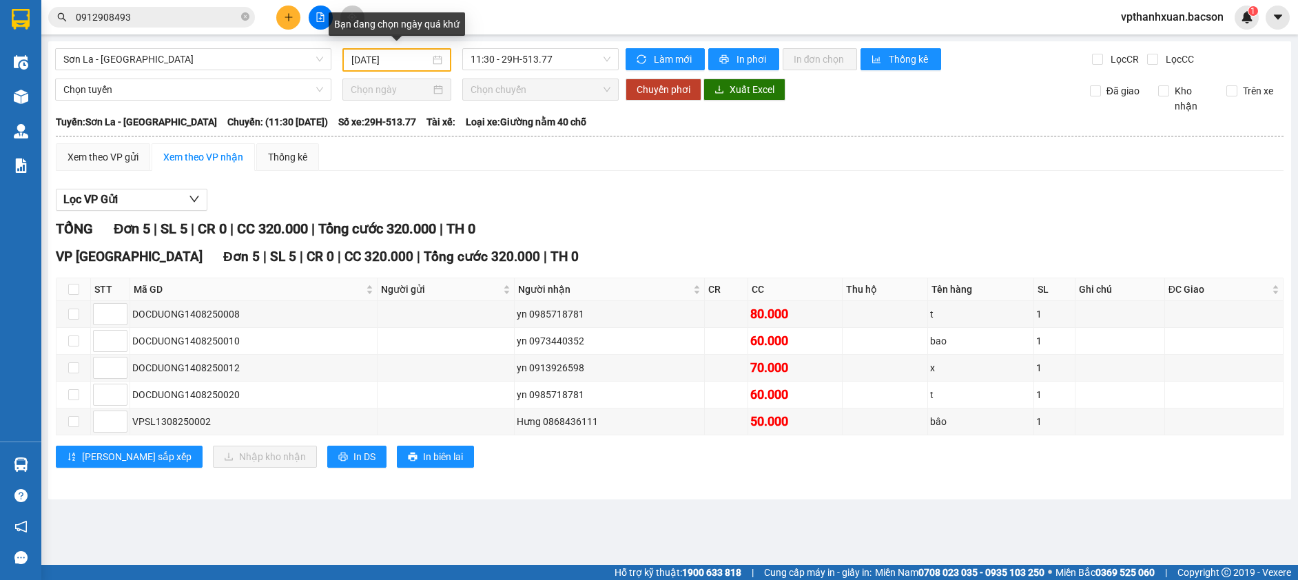
click at [411, 64] on input "13/08/2025" at bounding box center [390, 59] width 79 height 15
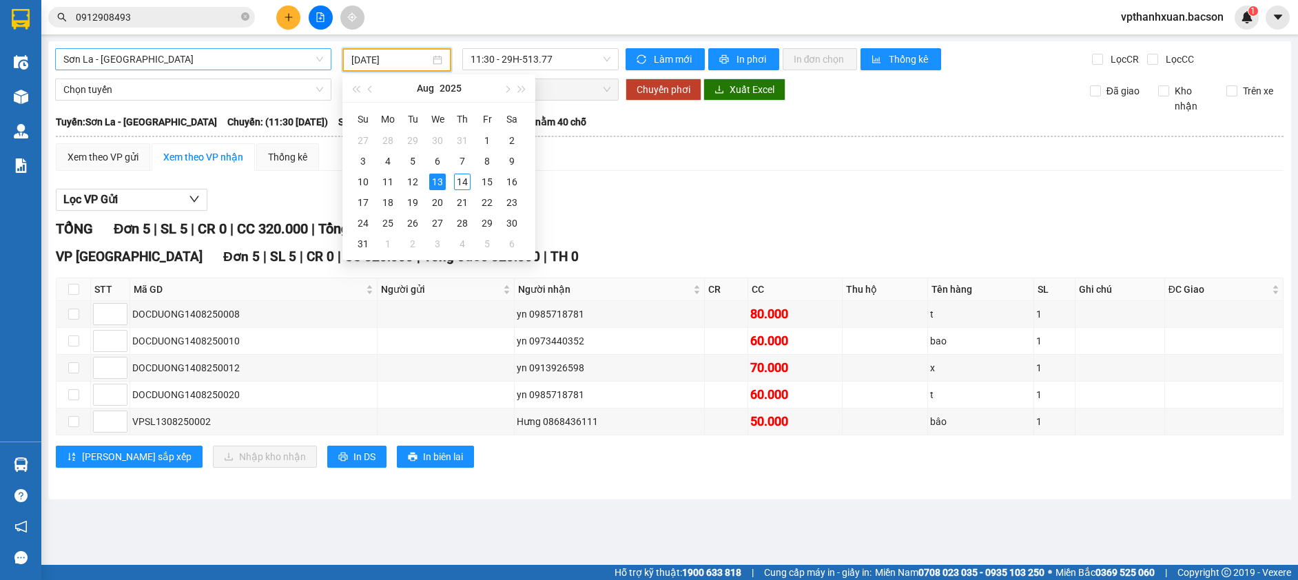
click at [226, 57] on span "Sơn La - Hà Nội" at bounding box center [193, 59] width 260 height 21
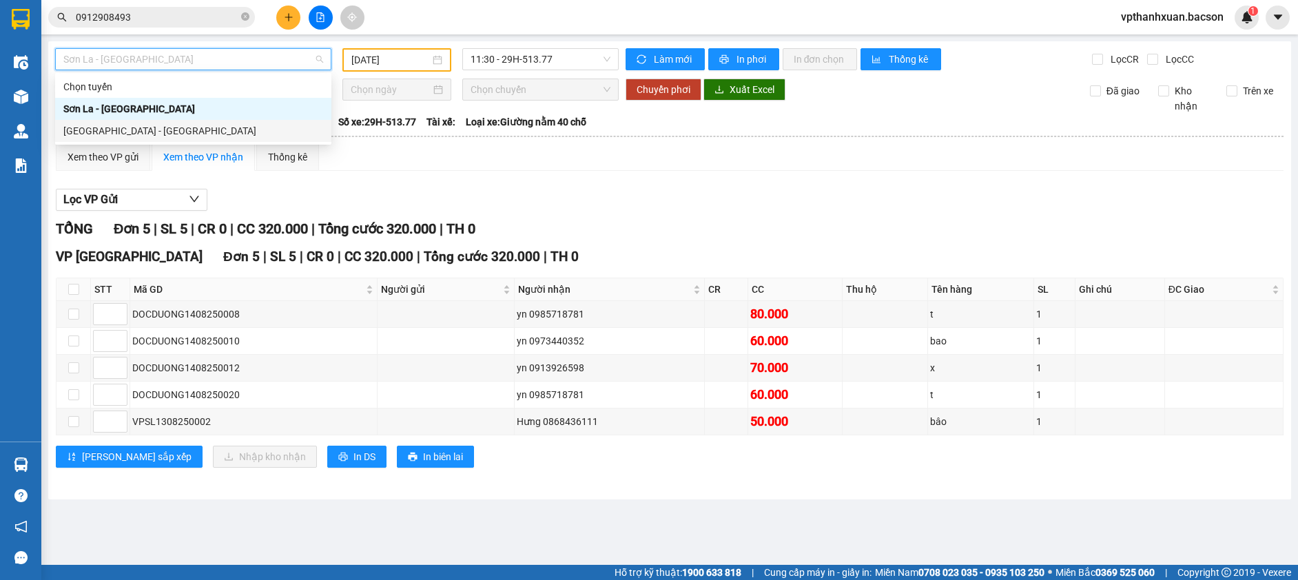
click at [165, 132] on div "Hà Nội - Sơn La" at bounding box center [193, 130] width 260 height 15
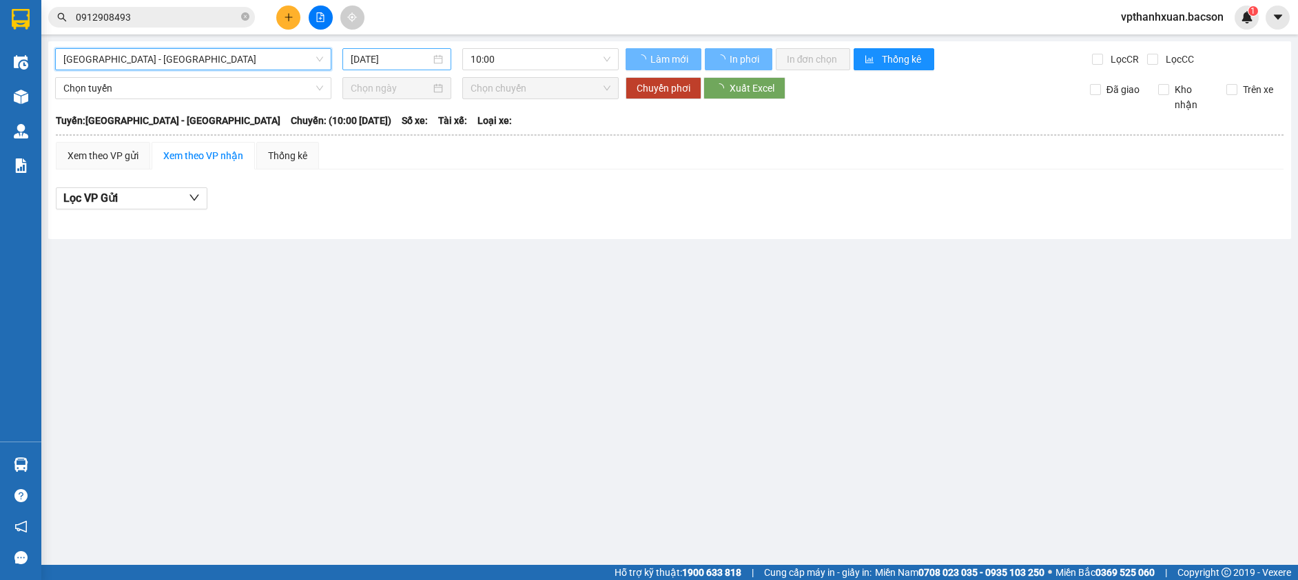
click at [390, 63] on input "14/08/2025" at bounding box center [391, 59] width 80 height 15
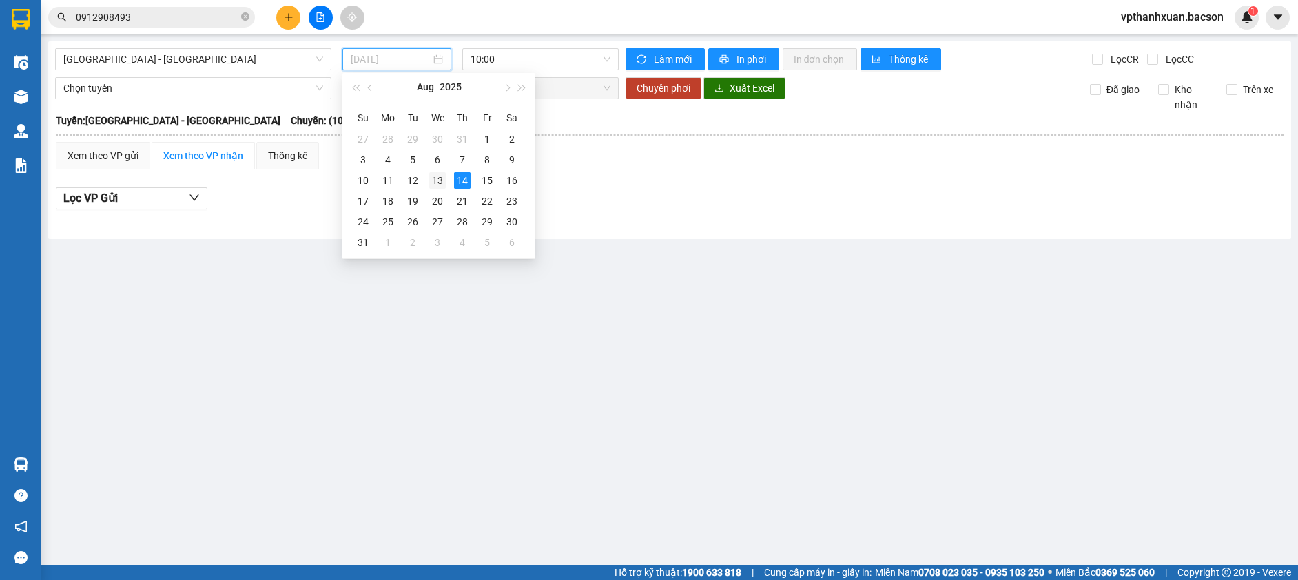
click at [436, 175] on div "13" at bounding box center [437, 180] width 17 height 17
type input "13/08/2025"
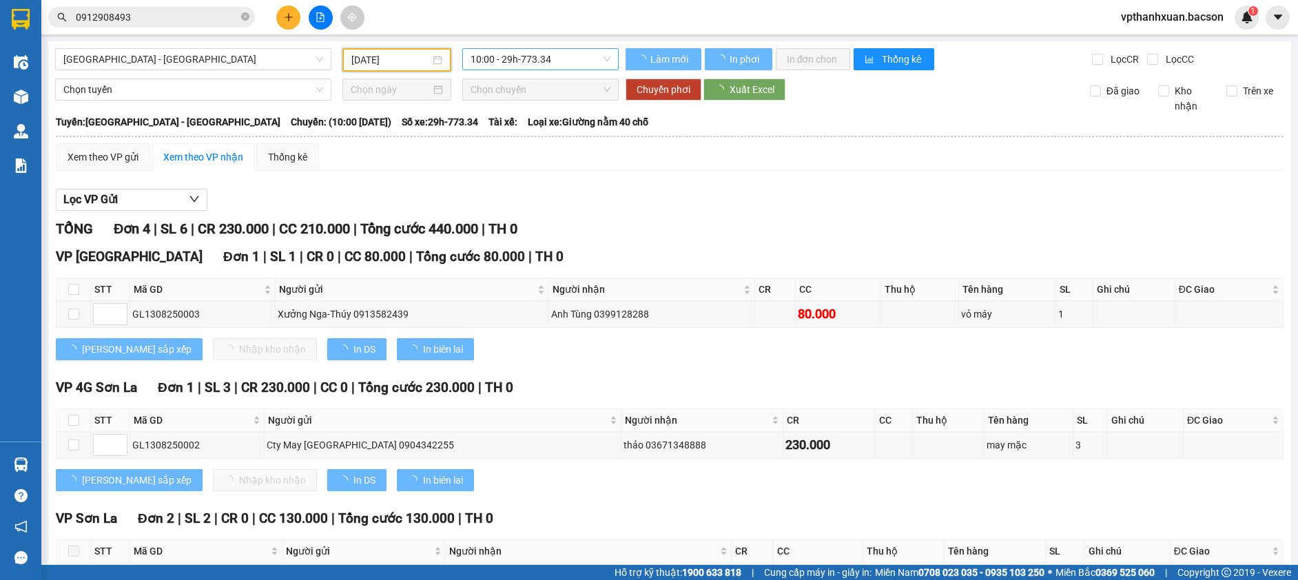
click at [507, 68] on div "Hà Nội - Sơn La 13/08/2025 10:00 - 29h-773.34 Làm mới In phơi In đơn chọn Thống…" at bounding box center [669, 360] width 1243 height 639
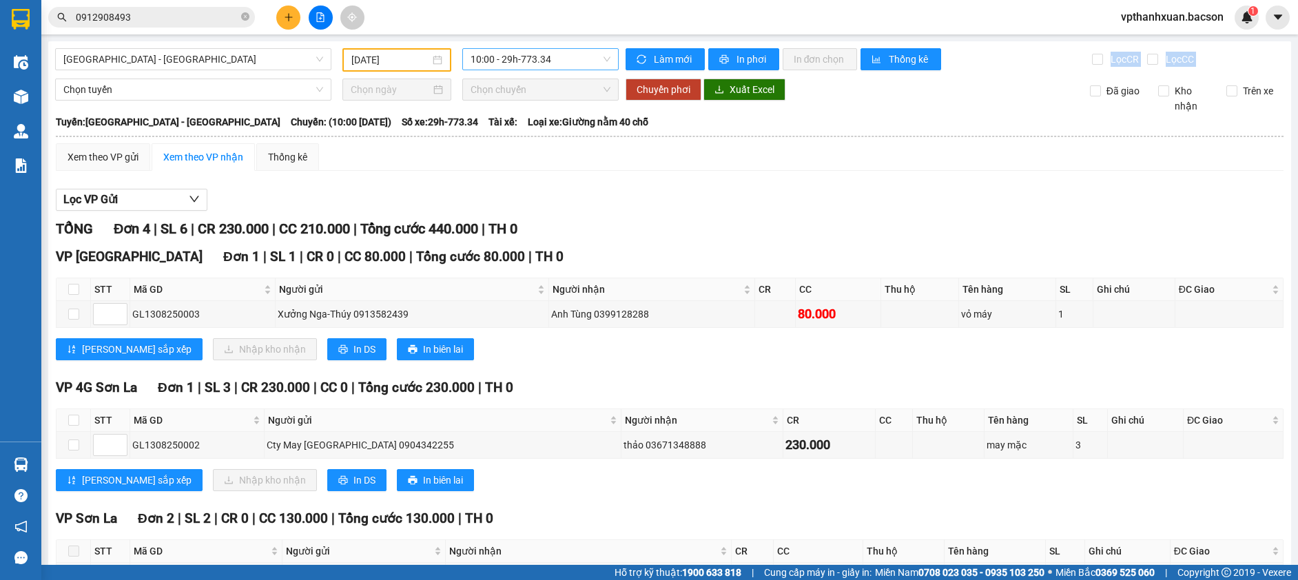
click at [513, 62] on span "10:00 - 29h-773.34" at bounding box center [541, 59] width 140 height 21
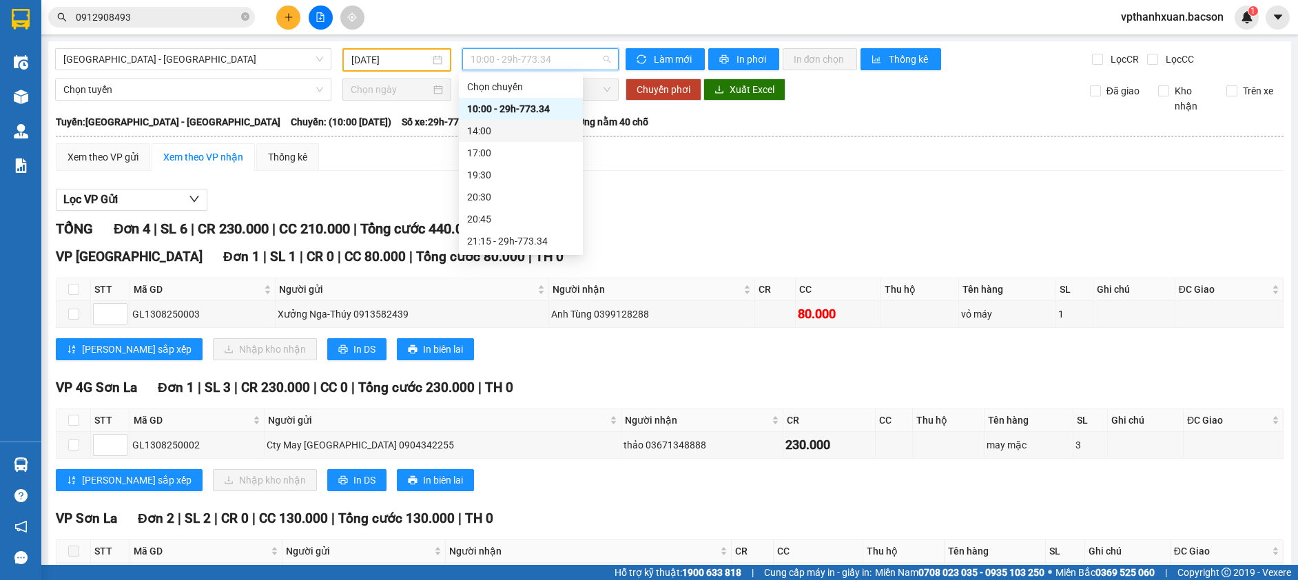
scroll to position [44, 0]
click at [523, 193] on div "21:15 - 29h-773.34" at bounding box center [520, 196] width 107 height 15
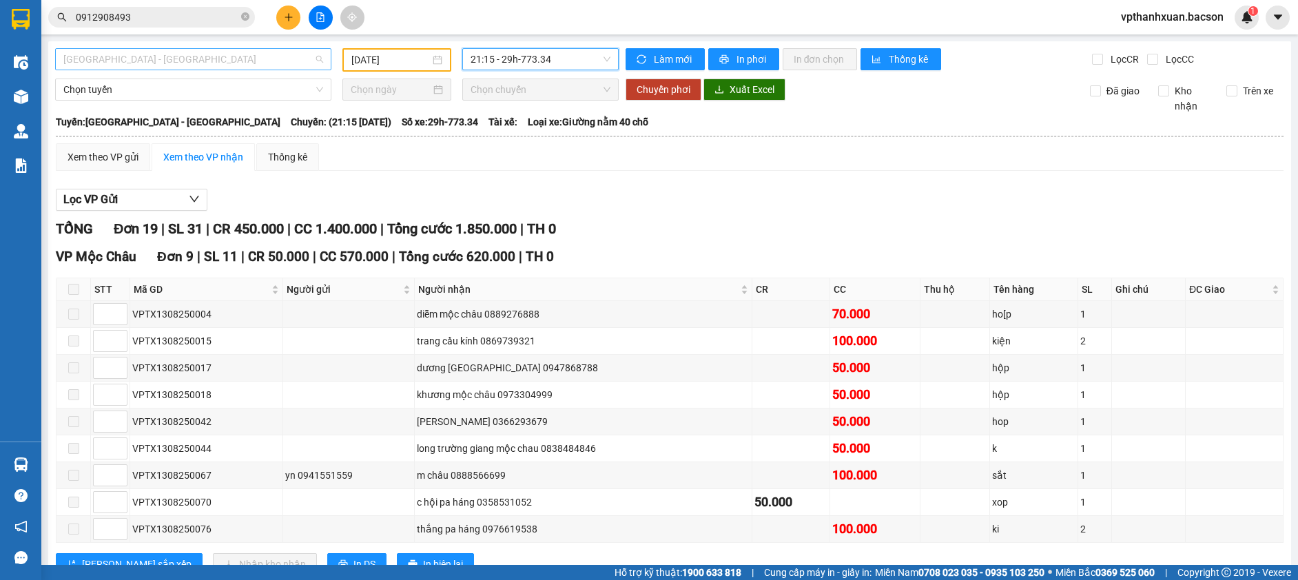
click at [259, 63] on span "Hà Nội - Sơn La" at bounding box center [193, 59] width 260 height 21
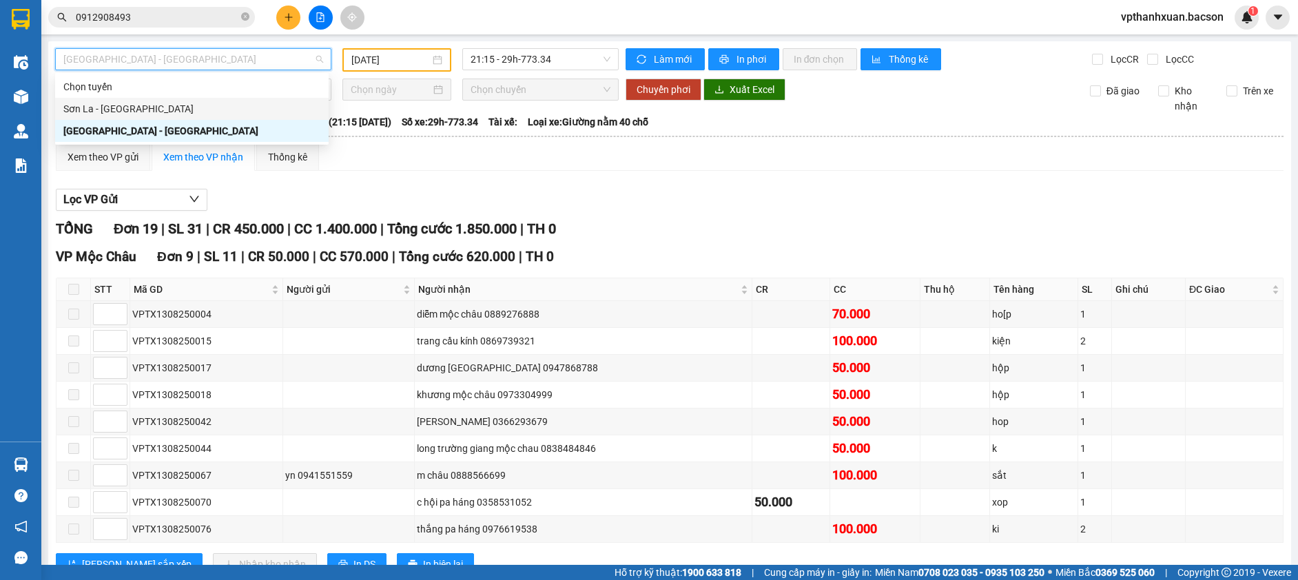
click at [185, 110] on div "Sơn La - Hà Nội" at bounding box center [191, 108] width 257 height 15
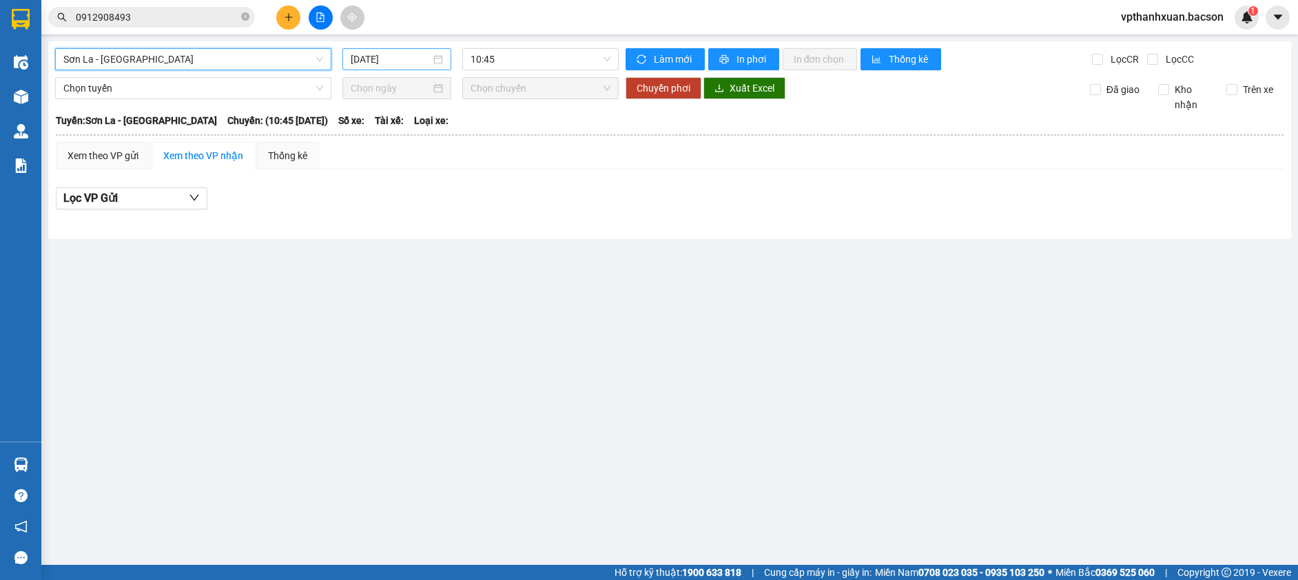
click at [419, 60] on input "14/08/2025" at bounding box center [391, 59] width 80 height 15
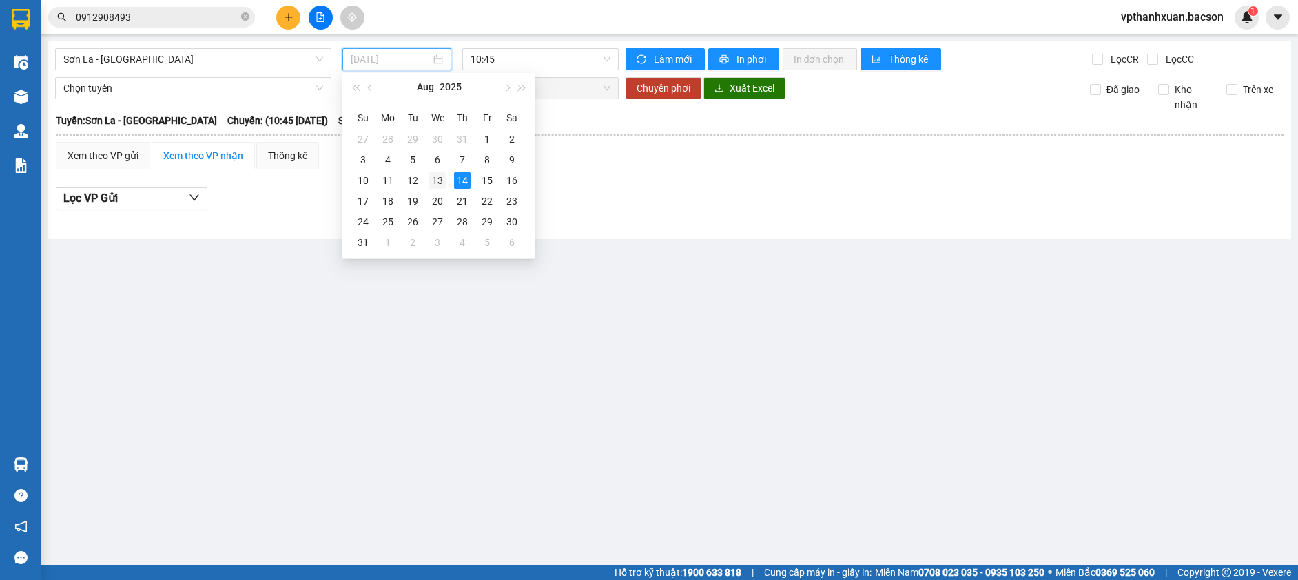
click at [442, 178] on div "13" at bounding box center [437, 180] width 17 height 17
type input "13/08/2025"
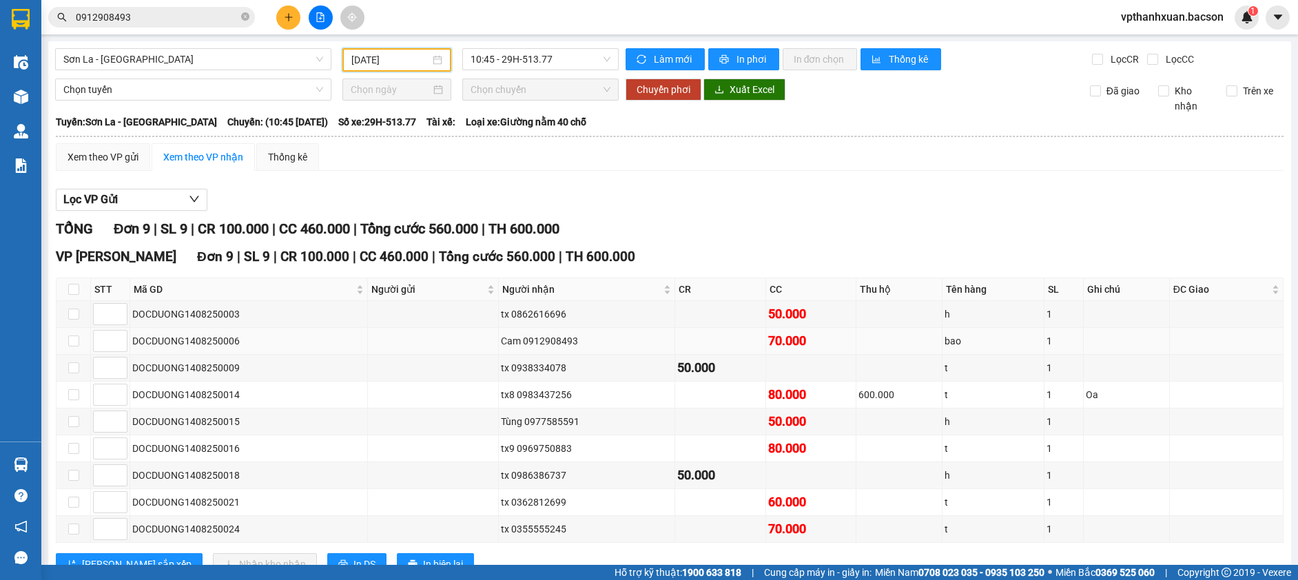
scroll to position [49, 0]
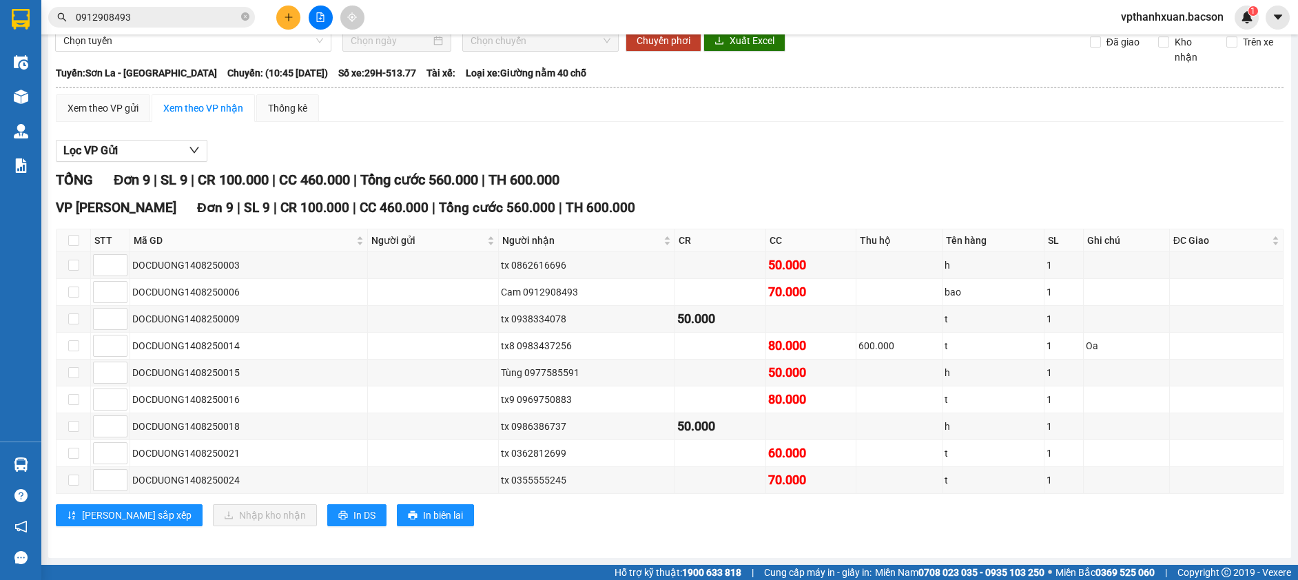
click at [690, 546] on div "Sơn La - Hà Nội 13/08/2025 10:45 - 29H-513.77 Làm mới In phơi In đơn chọn Thống…" at bounding box center [669, 275] width 1243 height 566
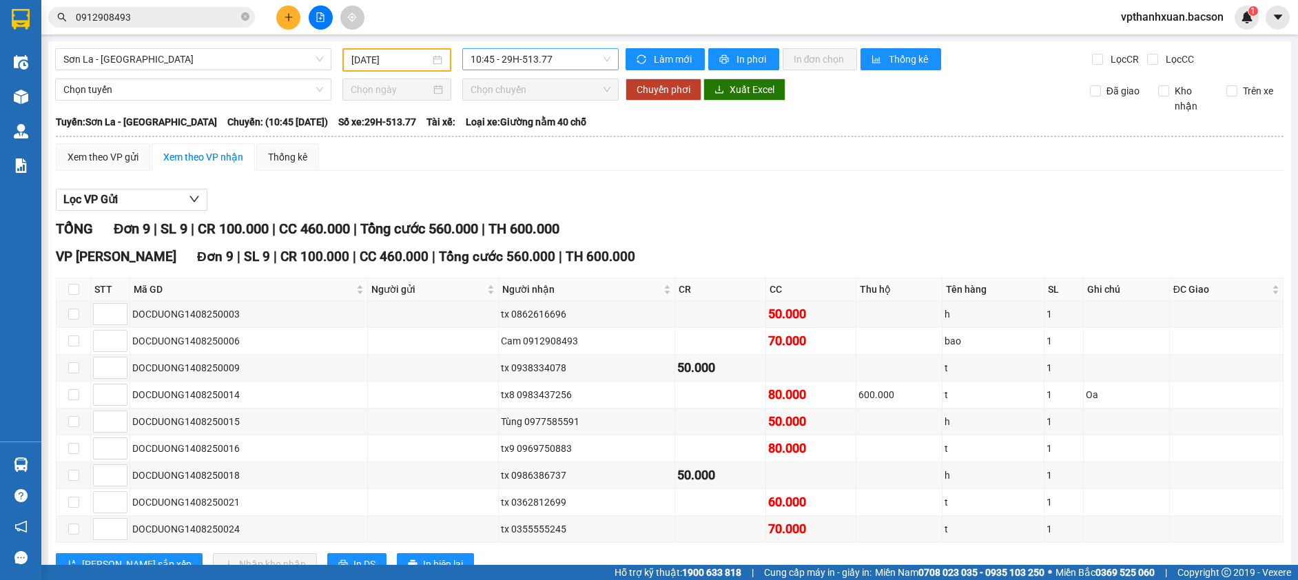
click at [501, 69] on span "10:45 - 29H-513.77" at bounding box center [541, 59] width 140 height 21
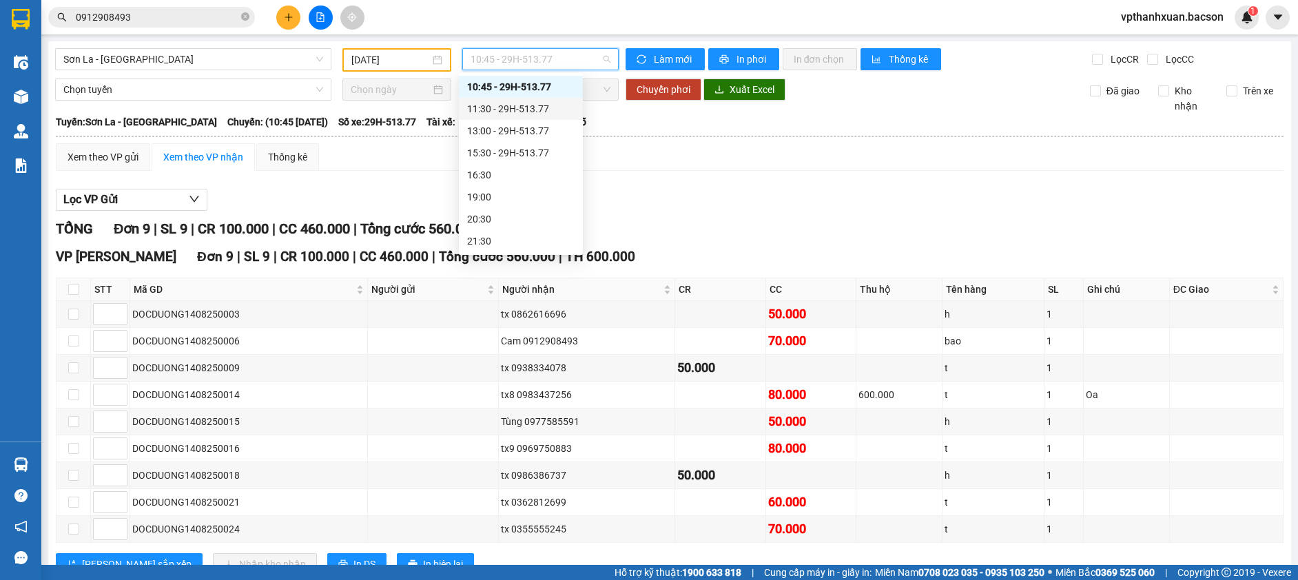
click at [519, 110] on div "11:30 - 29H-513.77" at bounding box center [520, 108] width 107 height 15
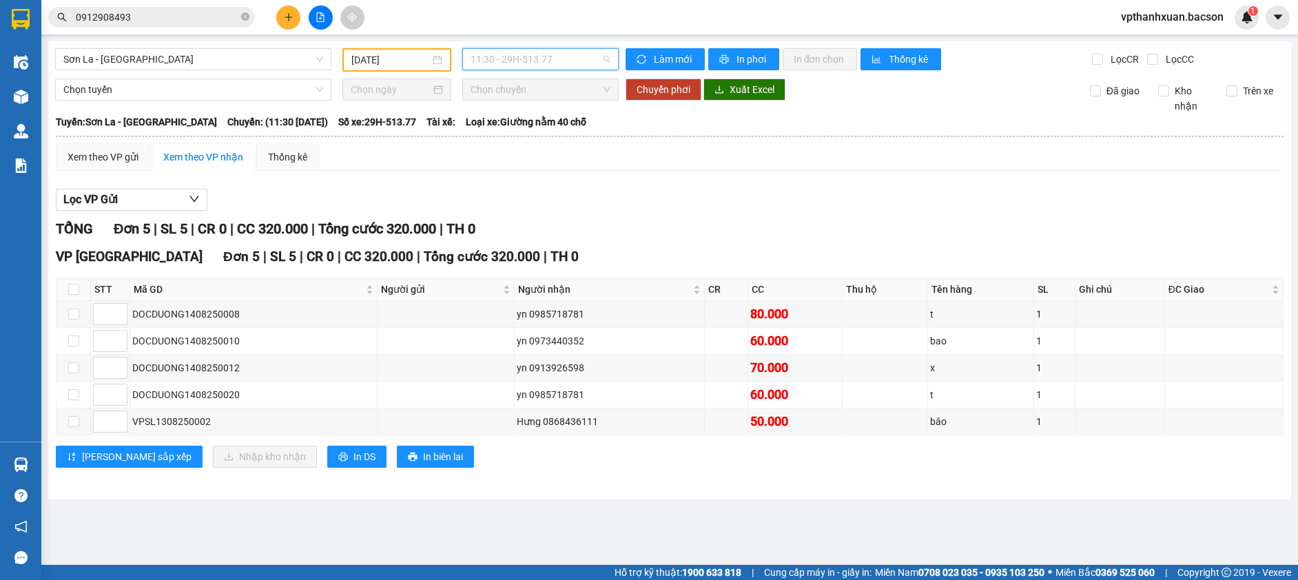
click at [550, 69] on span "11:30 - 29H-513.77" at bounding box center [541, 59] width 140 height 21
click at [553, 123] on div "13:00 - 29H-513.77" at bounding box center [524, 131] width 124 height 22
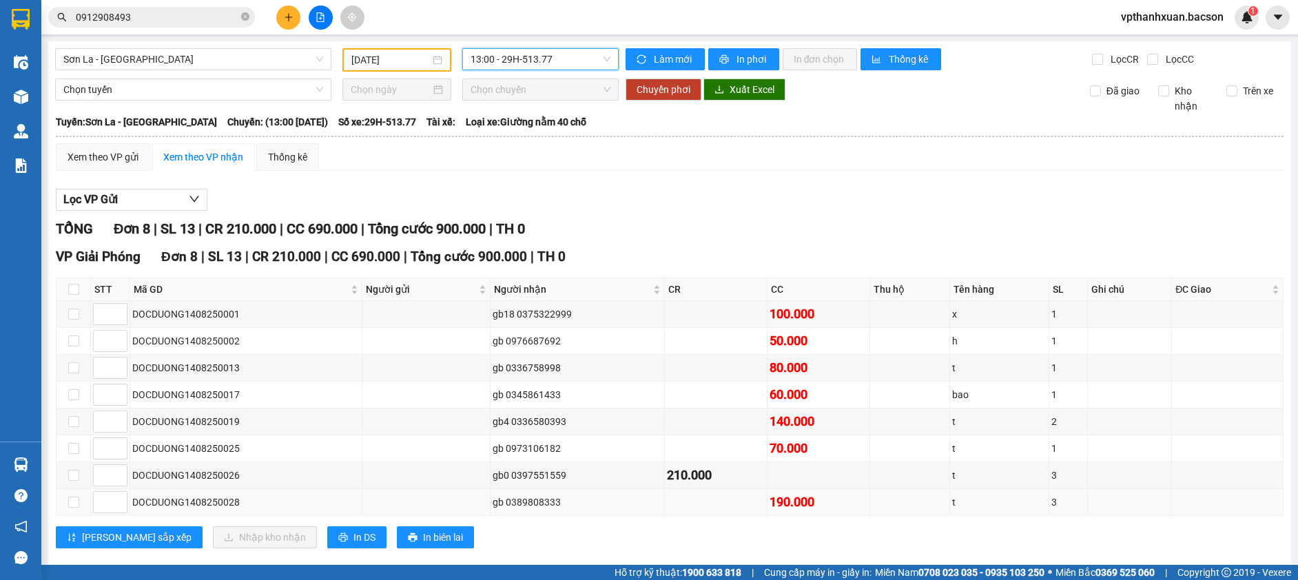
scroll to position [22, 0]
